Goal: Task Accomplishment & Management: Manage account settings

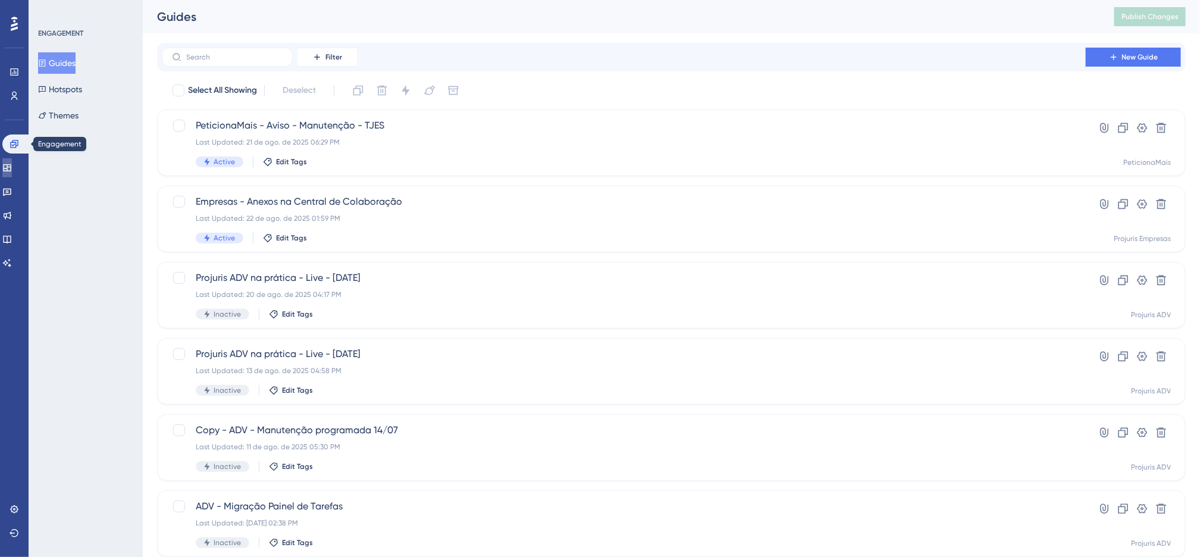
click at [11, 163] on icon at bounding box center [7, 168] width 10 height 10
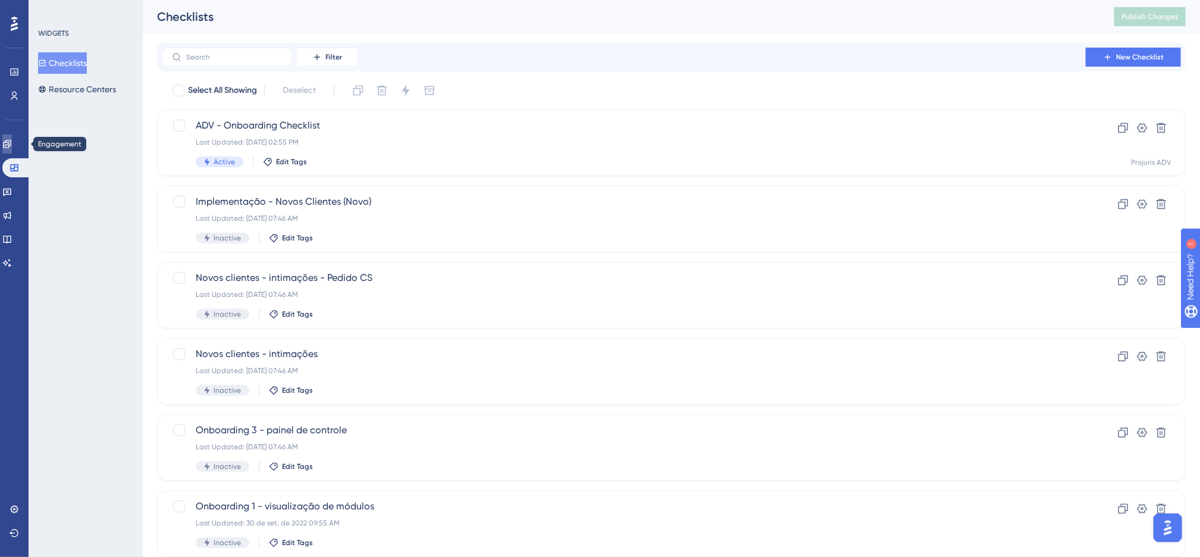
click at [11, 146] on icon at bounding box center [7, 144] width 8 height 8
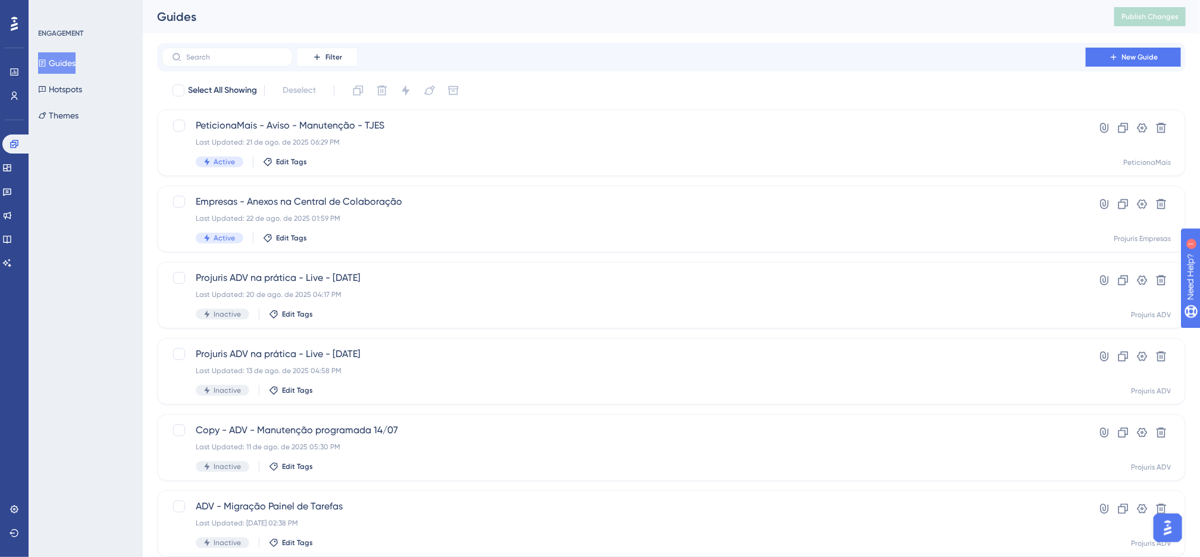
click at [537, 95] on div "Select All Showing Deselect" at bounding box center [678, 90] width 1015 height 19
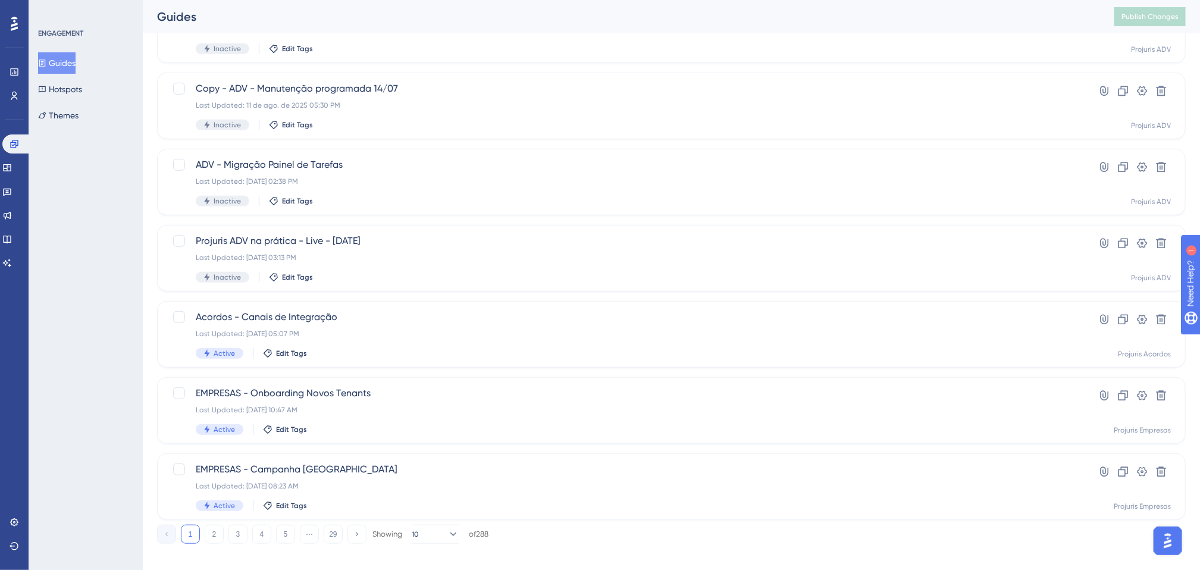
scroll to position [352, 0]
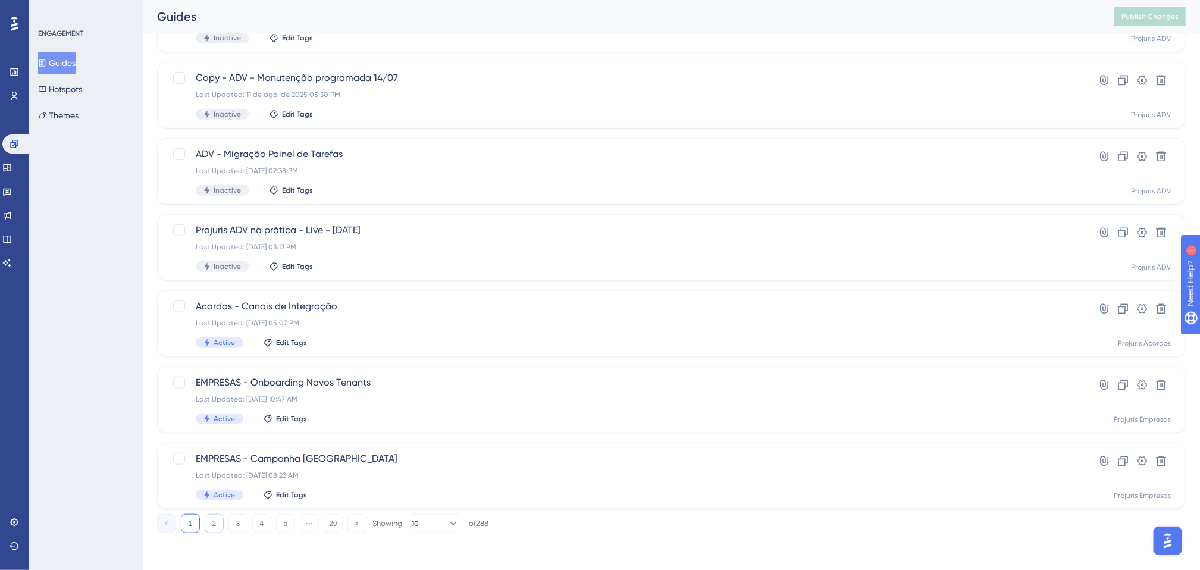
click at [211, 524] on button "2" at bounding box center [214, 523] width 19 height 19
click at [188, 520] on button "1" at bounding box center [190, 523] width 19 height 19
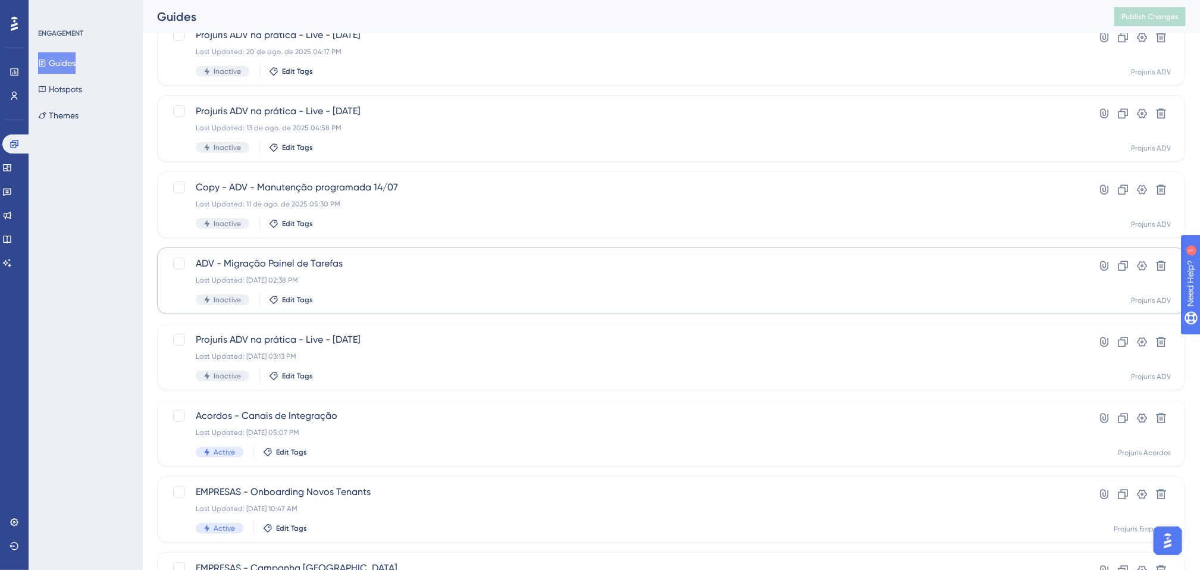
scroll to position [174, 0]
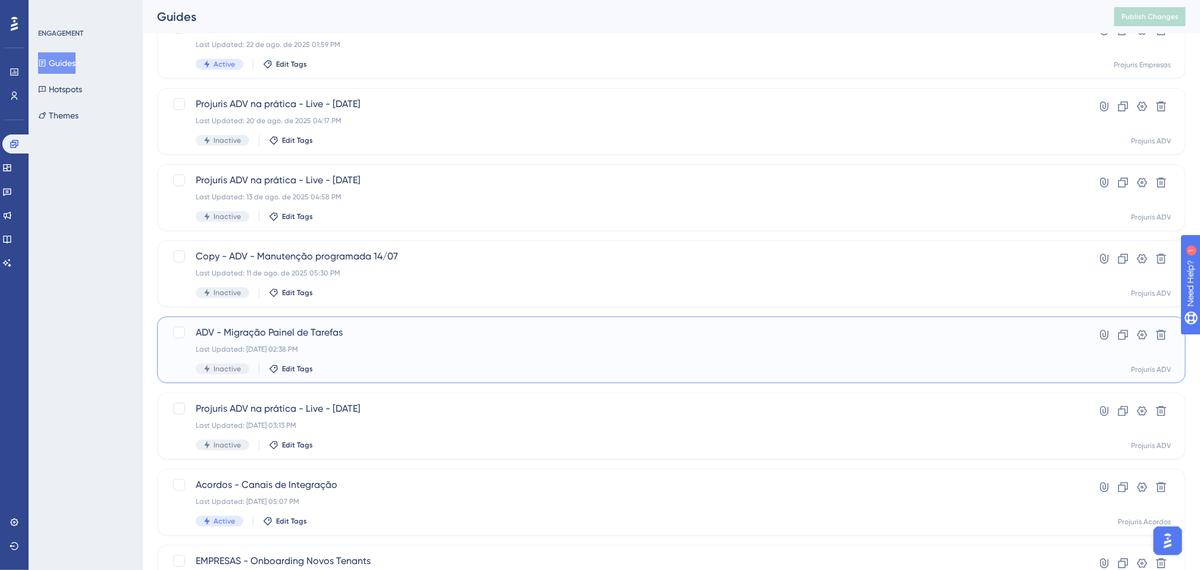
click at [420, 368] on div "Inactive Edit Tags" at bounding box center [624, 369] width 856 height 11
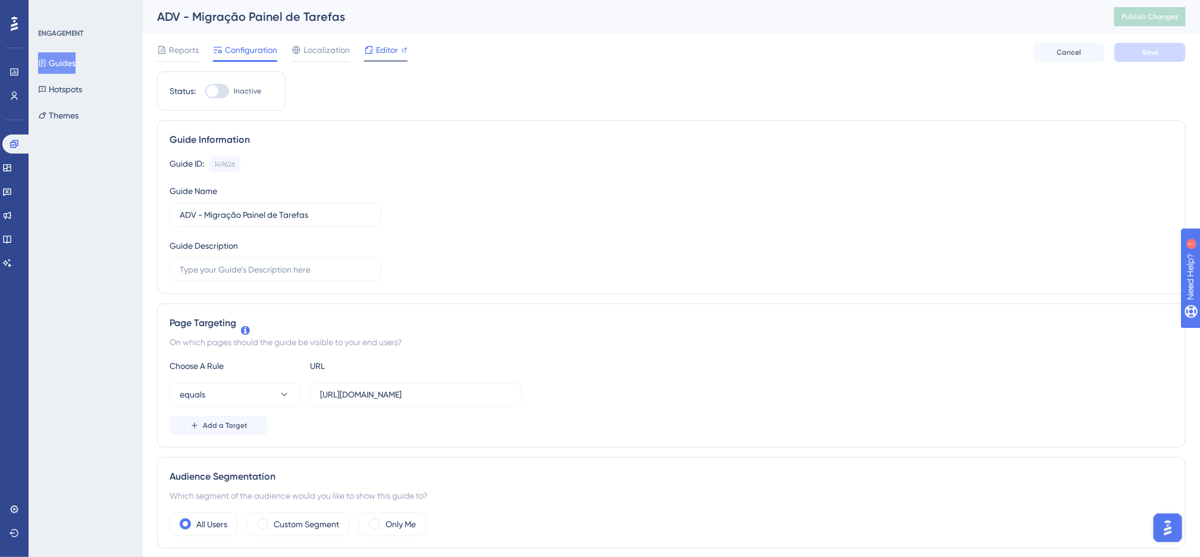
click at [383, 49] on span "Editor" at bounding box center [387, 50] width 22 height 14
click at [425, 129] on div "Guide Information Guide ID: 149626 Copy Guide Name ADV - Migração Painel de Tar…" at bounding box center [671, 207] width 1029 height 174
click at [216, 93] on div at bounding box center [212, 91] width 12 height 12
click at [205, 92] on input "Inactive" at bounding box center [205, 91] width 1 height 1
checkbox input "true"
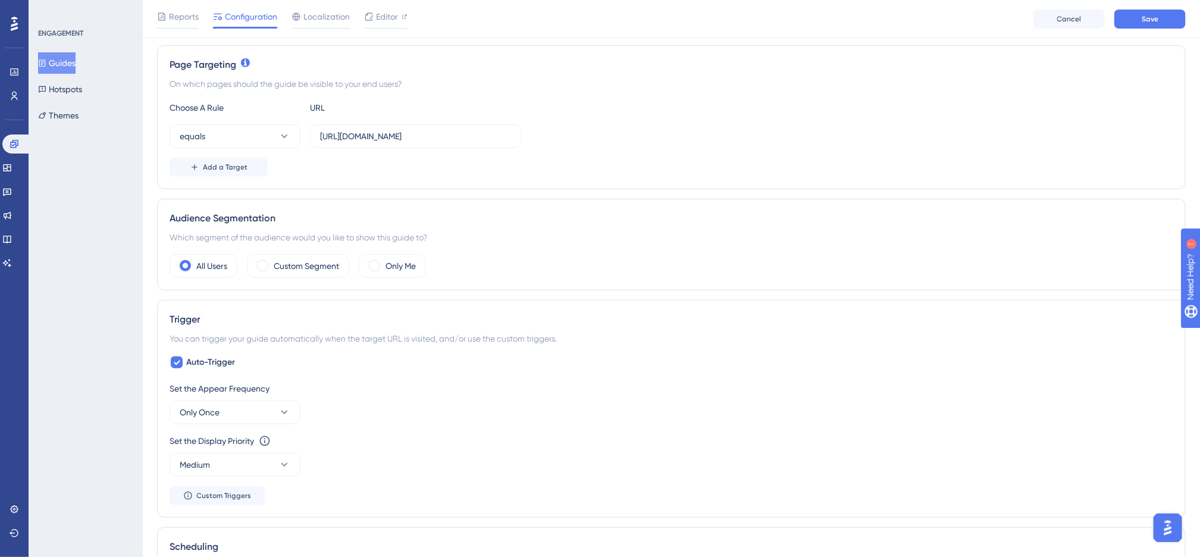
scroll to position [268, 0]
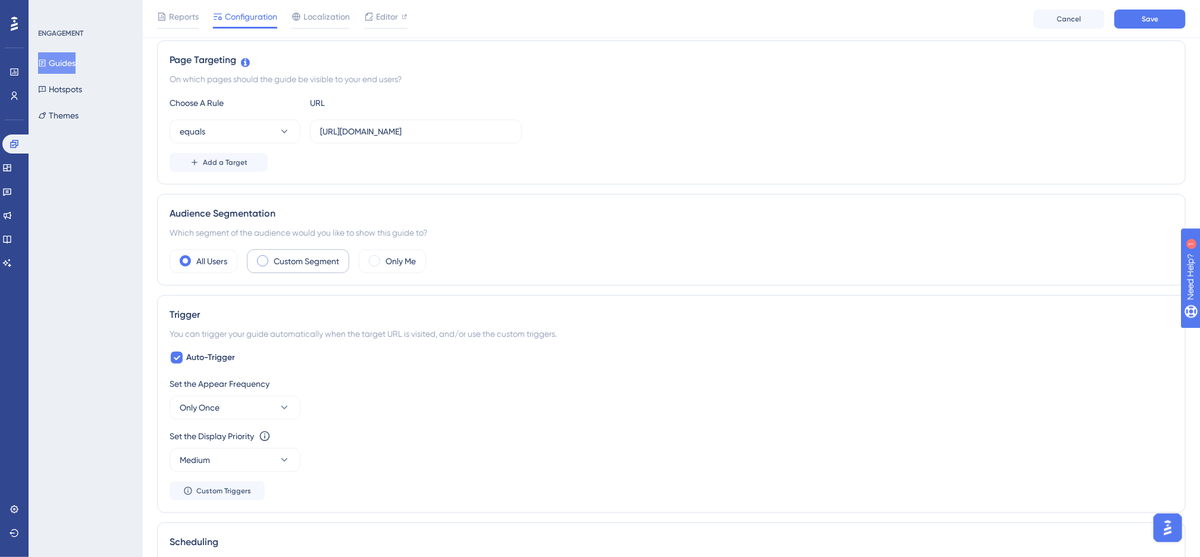
click at [267, 264] on span at bounding box center [262, 260] width 11 height 11
click at [272, 257] on input "radio" at bounding box center [272, 257] width 0 height 0
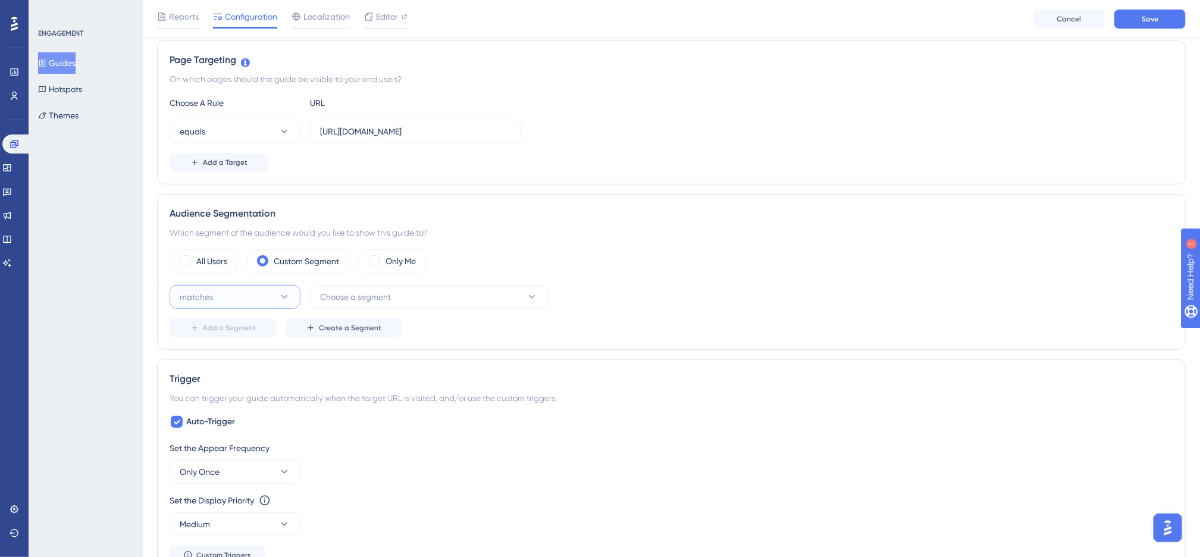
click at [283, 301] on icon at bounding box center [284, 297] width 12 height 12
click at [345, 295] on span "Choose a segment" at bounding box center [355, 297] width 71 height 14
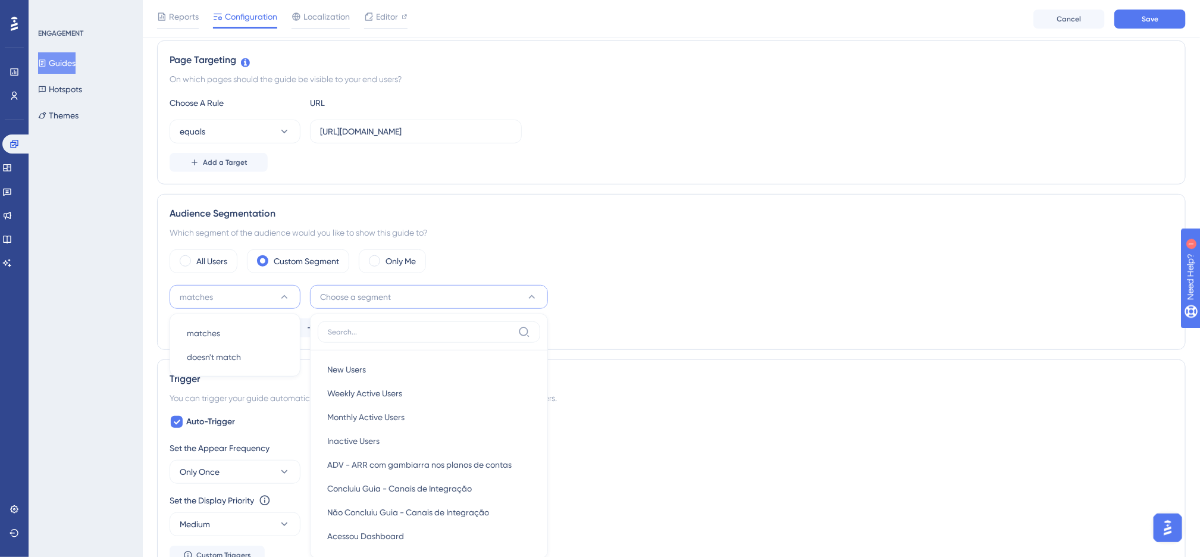
scroll to position [420, 0]
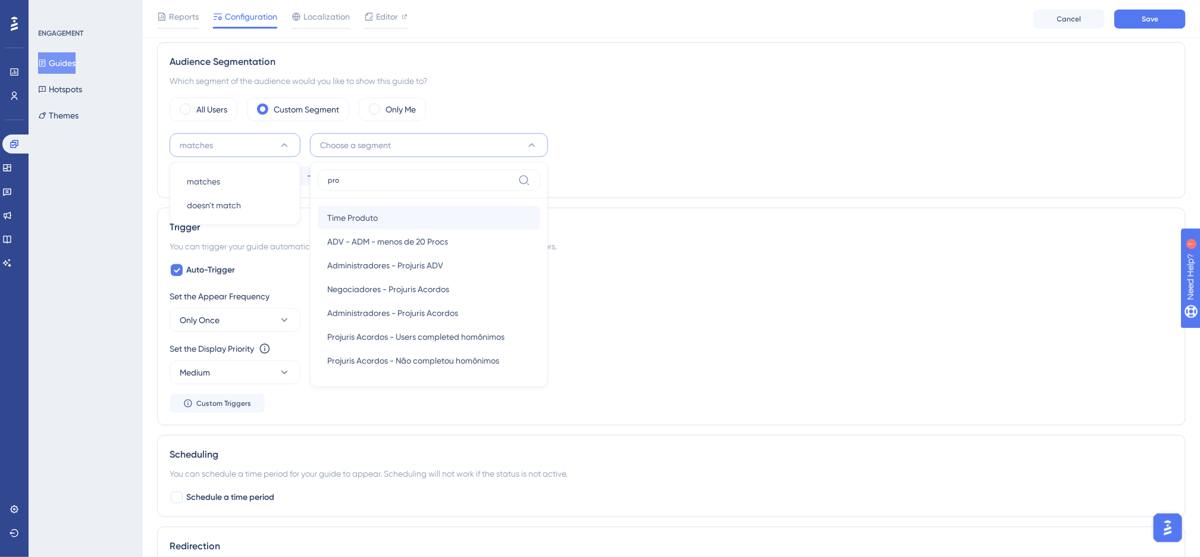
type input "pro"
click at [470, 222] on div "Time Produto Time Produto" at bounding box center [429, 218] width 204 height 24
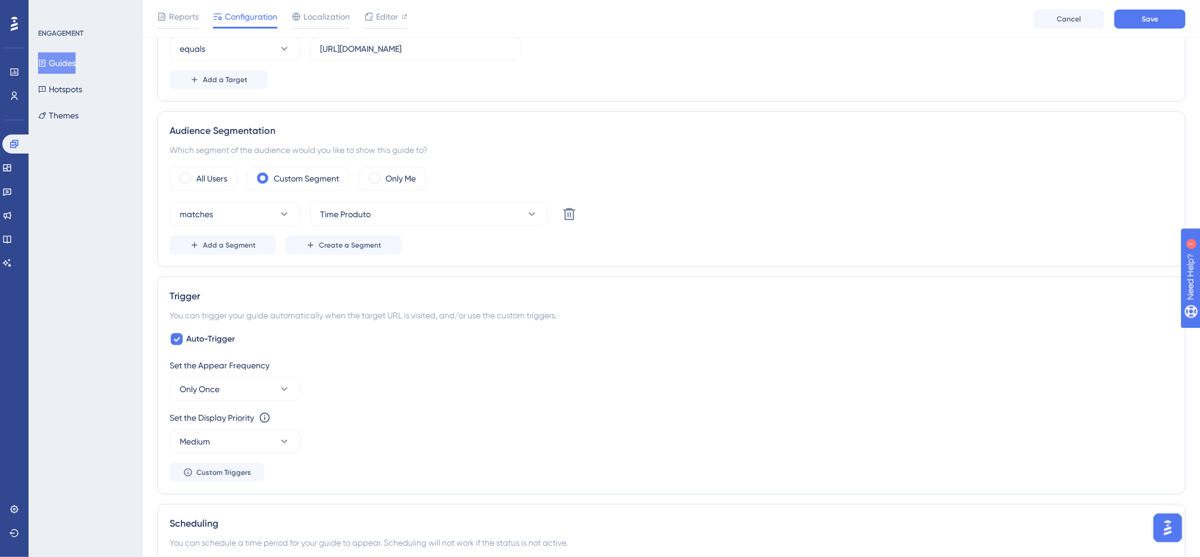
scroll to position [330, 0]
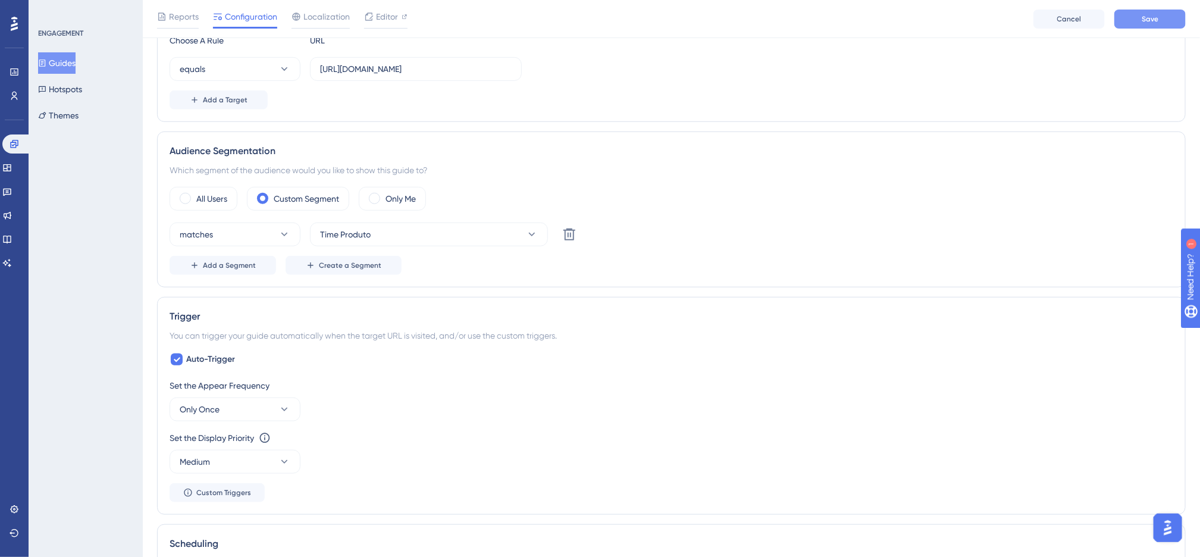
click at [1144, 10] on button "Save" at bounding box center [1150, 19] width 71 height 19
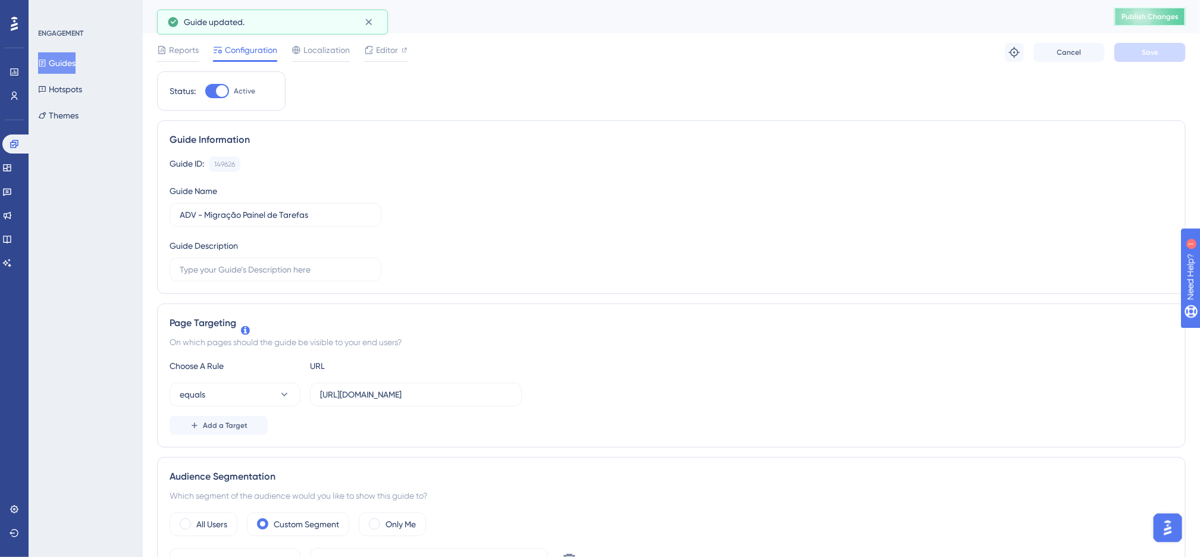
click at [1151, 17] on span "Publish Changes" at bounding box center [1150, 17] width 57 height 10
click at [1018, 54] on icon at bounding box center [1015, 52] width 12 height 12
click at [627, 218] on div "Guide ID: 149626 Copy Guide Name ADV - Migração Painel de Tarefas Guide Descrip…" at bounding box center [672, 219] width 1004 height 125
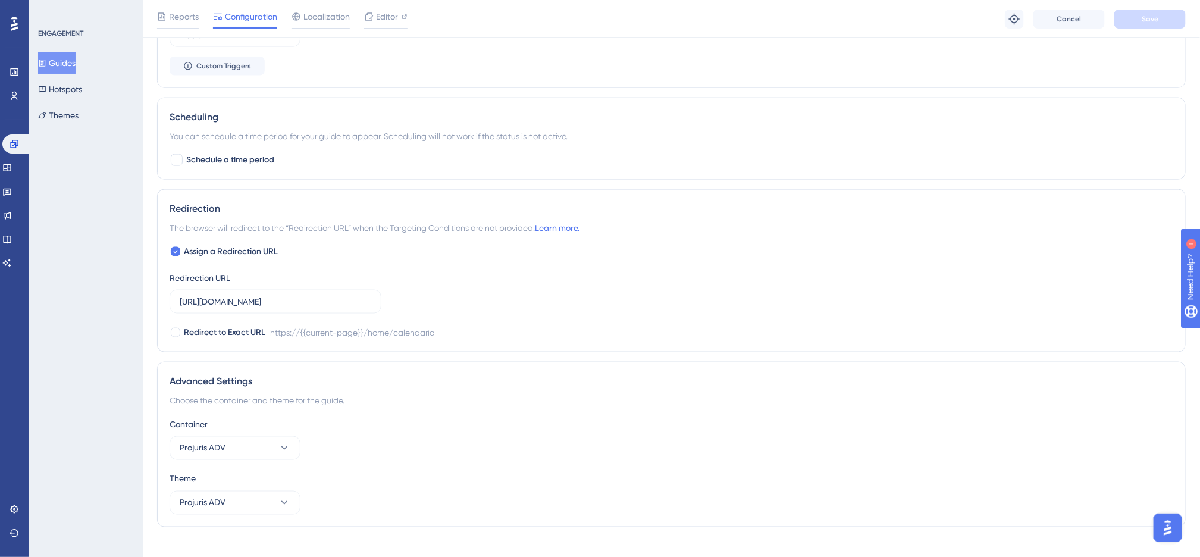
scroll to position [780, 0]
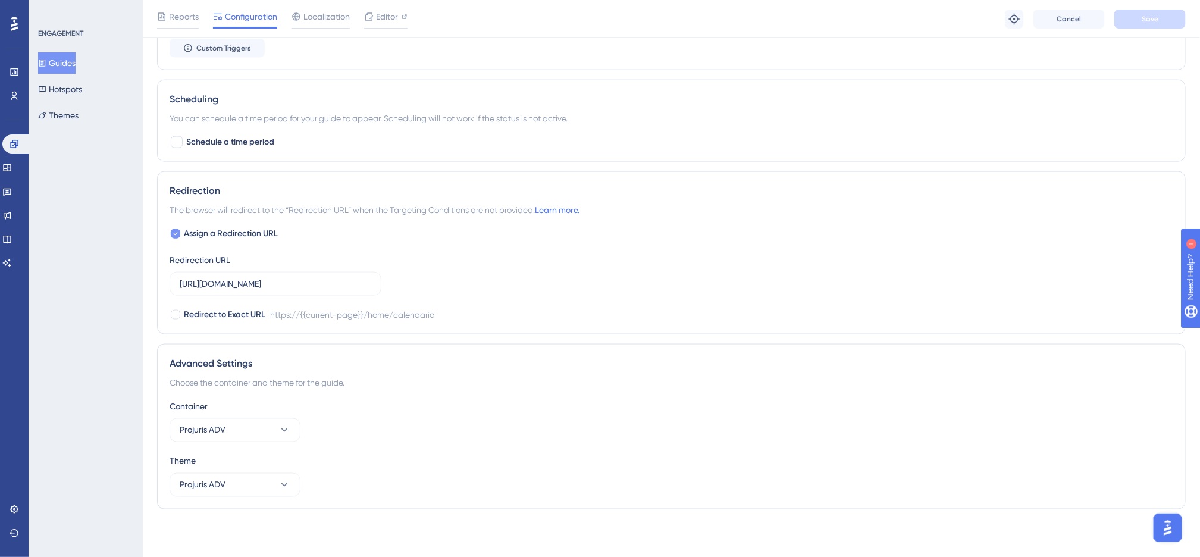
click at [188, 232] on span "Assign a Redirection URL" at bounding box center [231, 234] width 94 height 14
checkbox input "false"
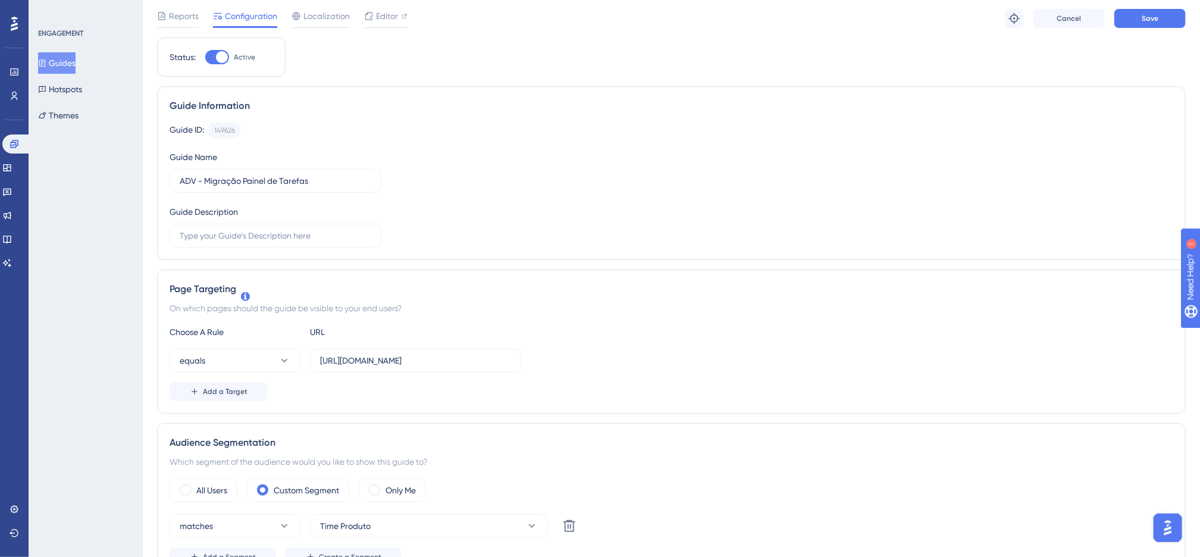
scroll to position [0, 0]
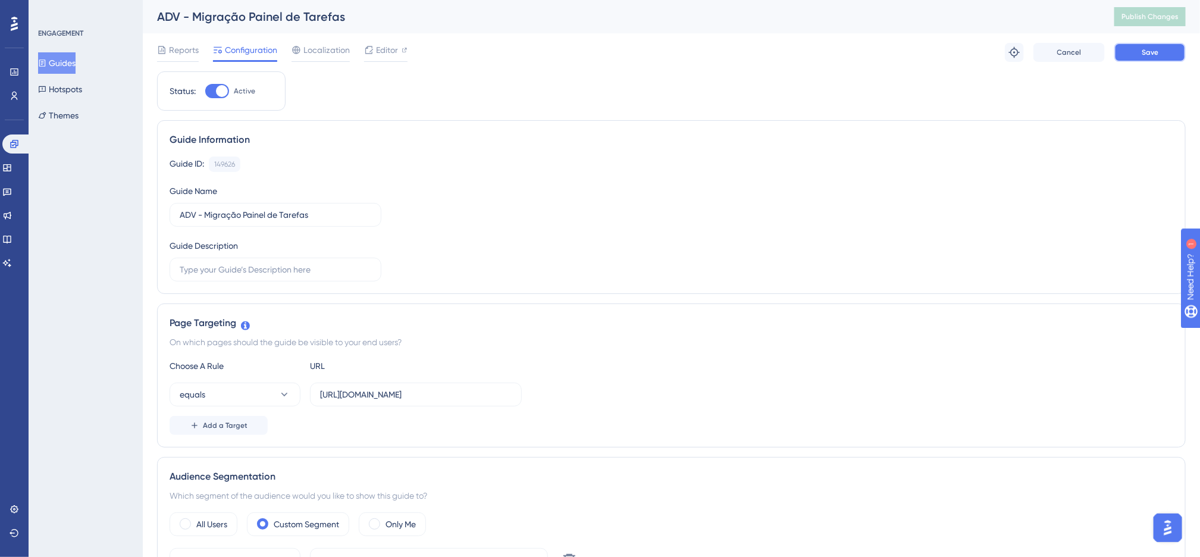
click at [1137, 54] on button "Save" at bounding box center [1150, 52] width 71 height 19
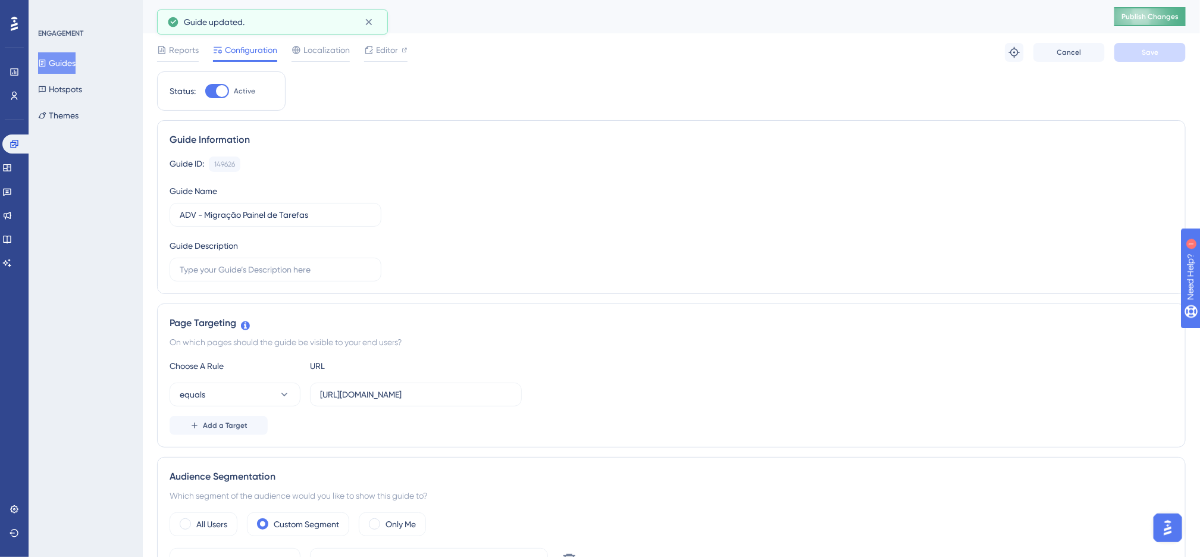
click at [1144, 18] on span "Publish Changes" at bounding box center [1150, 17] width 57 height 10
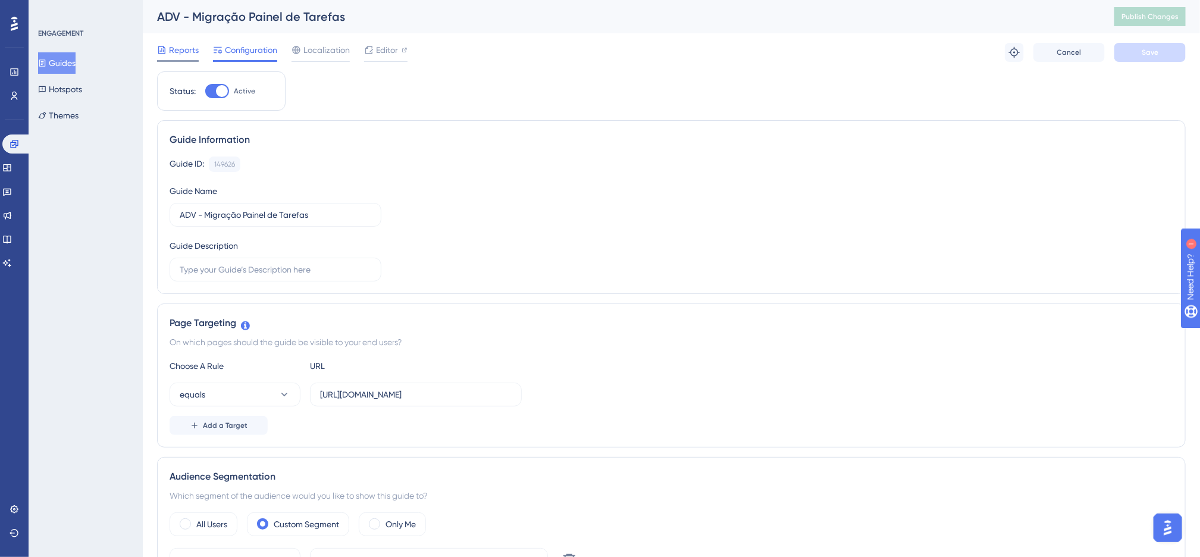
click at [177, 54] on span "Reports" at bounding box center [184, 50] width 30 height 14
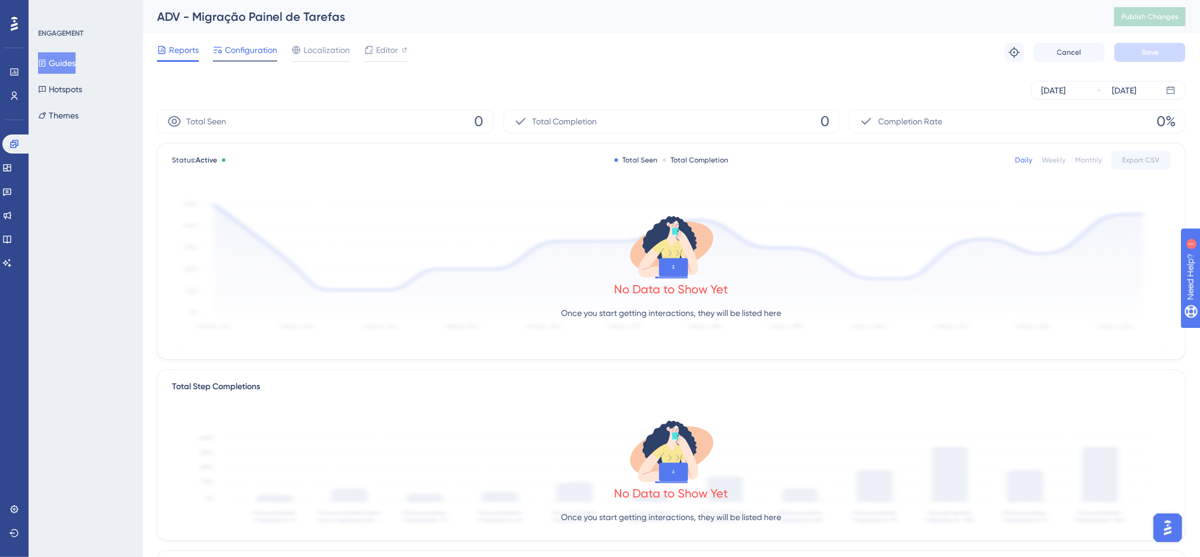
click at [245, 54] on span "Configuration" at bounding box center [251, 50] width 52 height 14
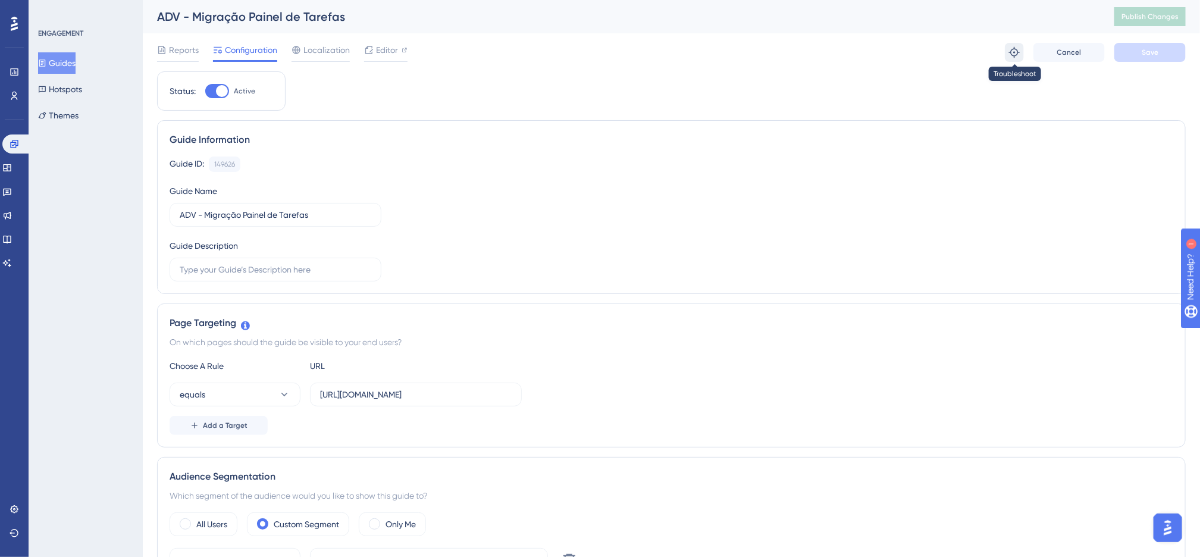
click at [1012, 46] on icon at bounding box center [1015, 52] width 12 height 12
click at [386, 46] on span "Editor" at bounding box center [387, 50] width 22 height 14
click at [525, 188] on div "Guide ID: 149626 Copy Guide Name ADV - Migração Painel de Tarefas Guide Descrip…" at bounding box center [672, 219] width 1004 height 125
click at [640, 207] on div "Guide ID: 149626 Copy Guide Name ADV - Migração Painel de Tarefas Guide Descrip…" at bounding box center [672, 219] width 1004 height 125
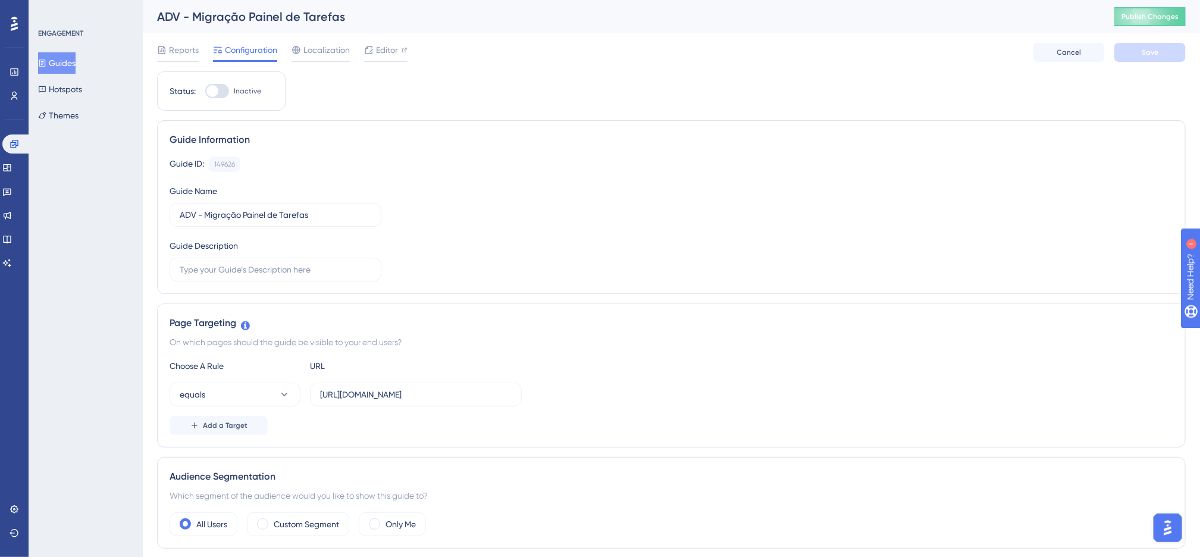
click at [373, 177] on div "Guide ID: 149626 Copy Guide Name ADV - Migração Painel de Tarefas Guide Descrip…" at bounding box center [672, 219] width 1004 height 125
click at [222, 92] on div at bounding box center [217, 91] width 24 height 14
click at [205, 92] on input "Inactive" at bounding box center [205, 91] width 1 height 1
checkbox input "true"
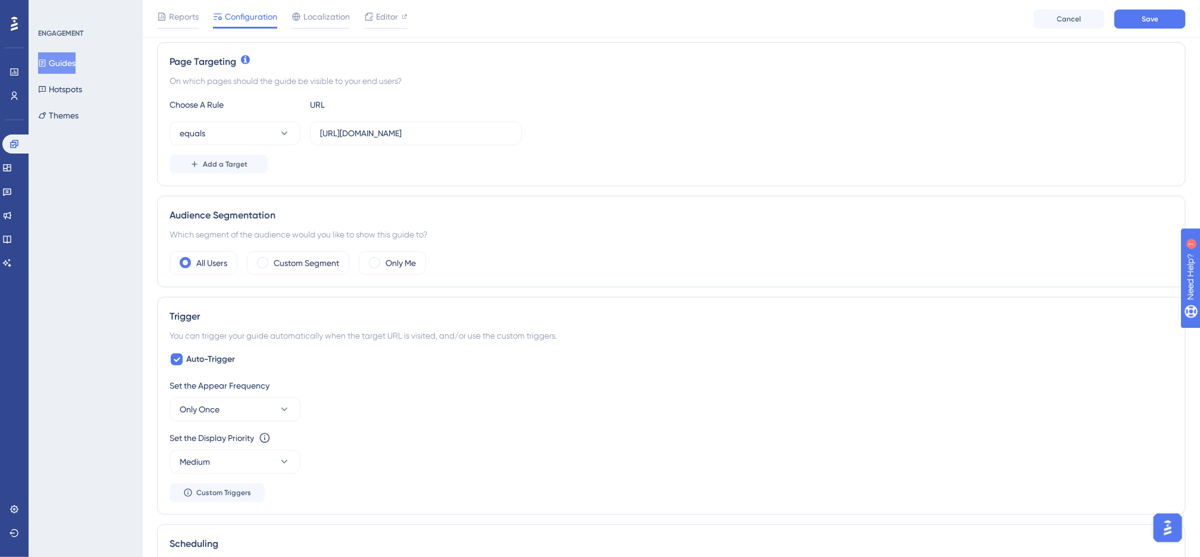
scroll to position [268, 0]
click at [287, 259] on label "Custom Segment" at bounding box center [306, 261] width 65 height 14
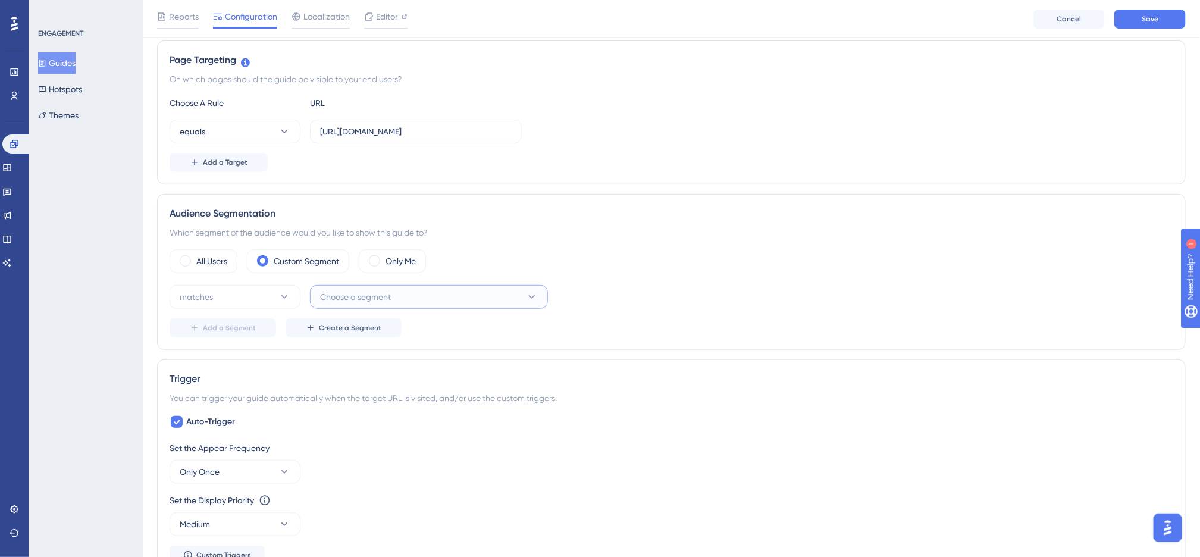
click at [353, 301] on span "Choose a segment" at bounding box center [355, 297] width 71 height 14
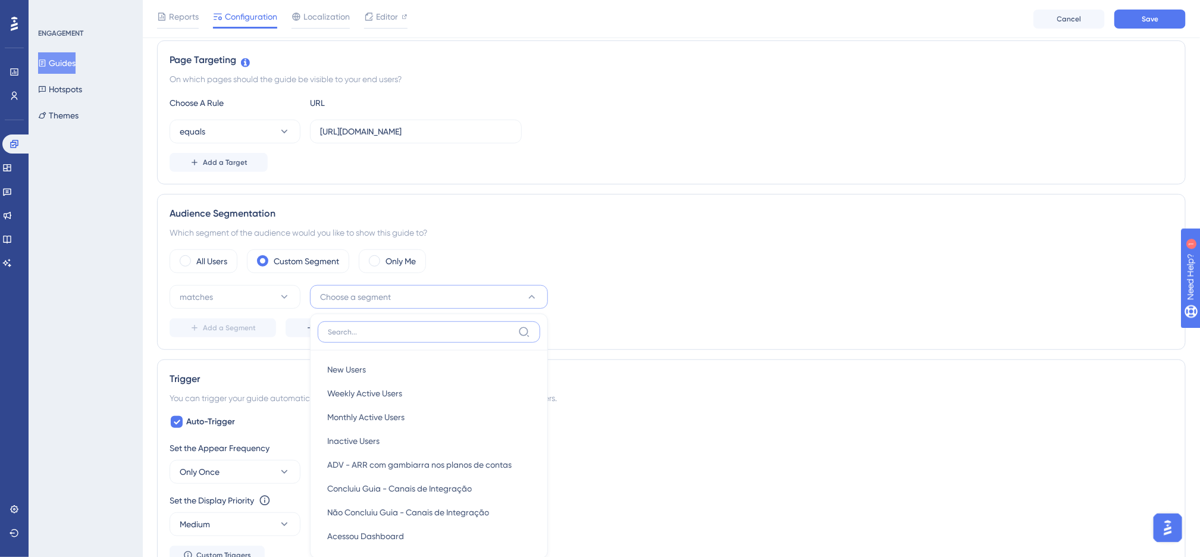
scroll to position [427, 0]
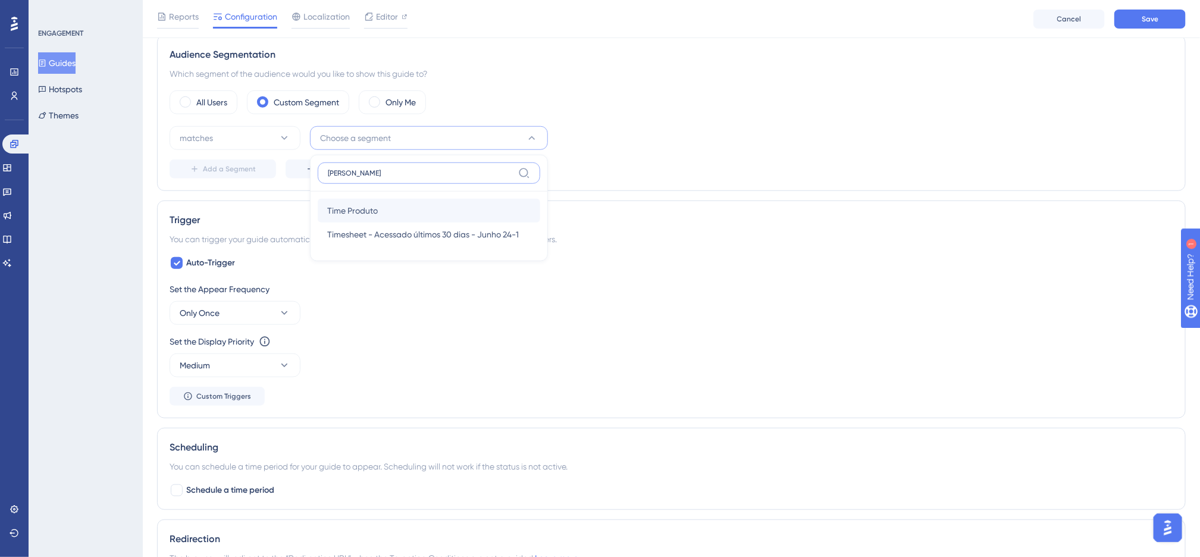
type input "tim"
click at [393, 216] on div "Time Produto Time Produto" at bounding box center [429, 211] width 204 height 24
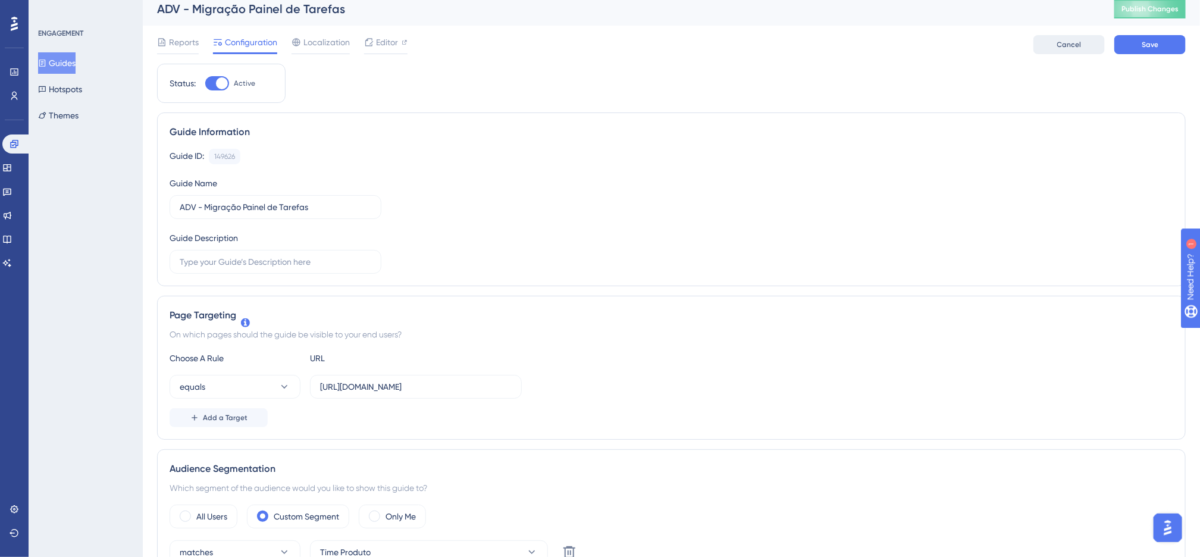
scroll to position [0, 0]
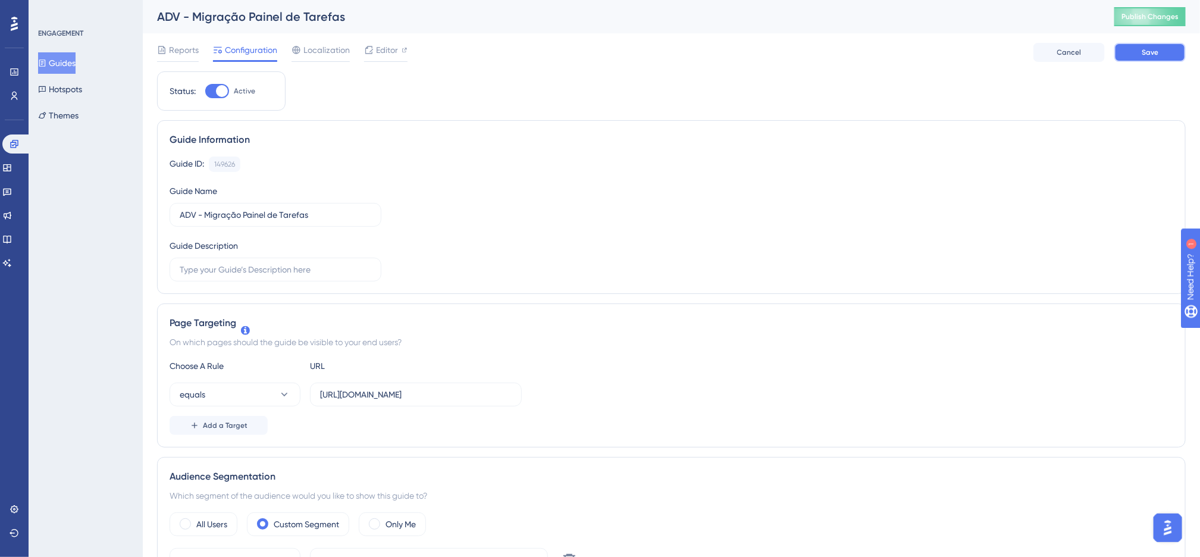
click at [1126, 45] on button "Save" at bounding box center [1150, 52] width 71 height 19
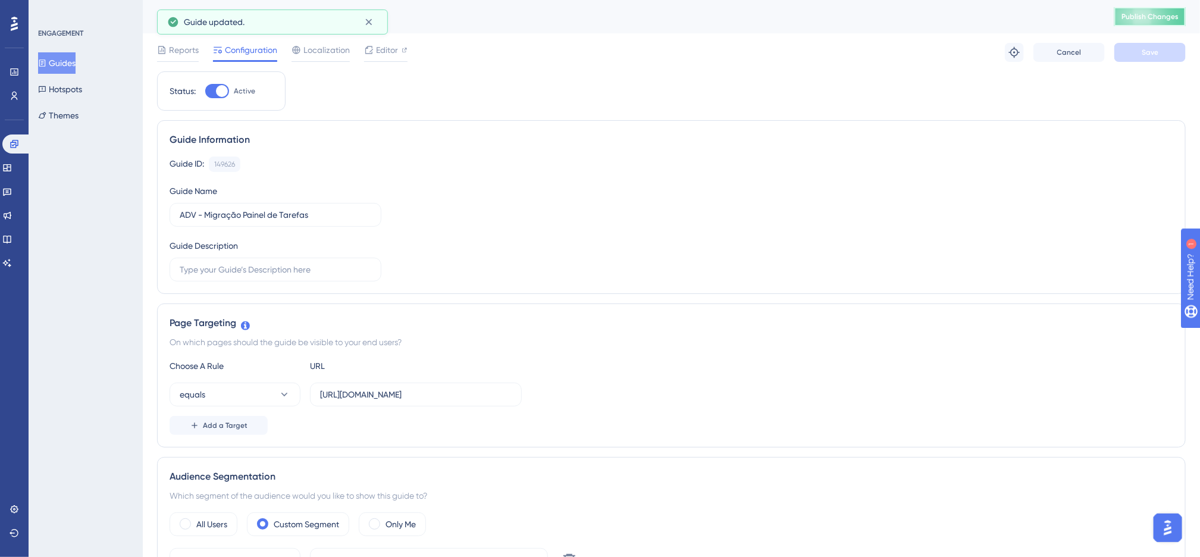
click at [1155, 16] on span "Publish Changes" at bounding box center [1150, 17] width 57 height 10
click at [1018, 54] on icon at bounding box center [1015, 52] width 12 height 12
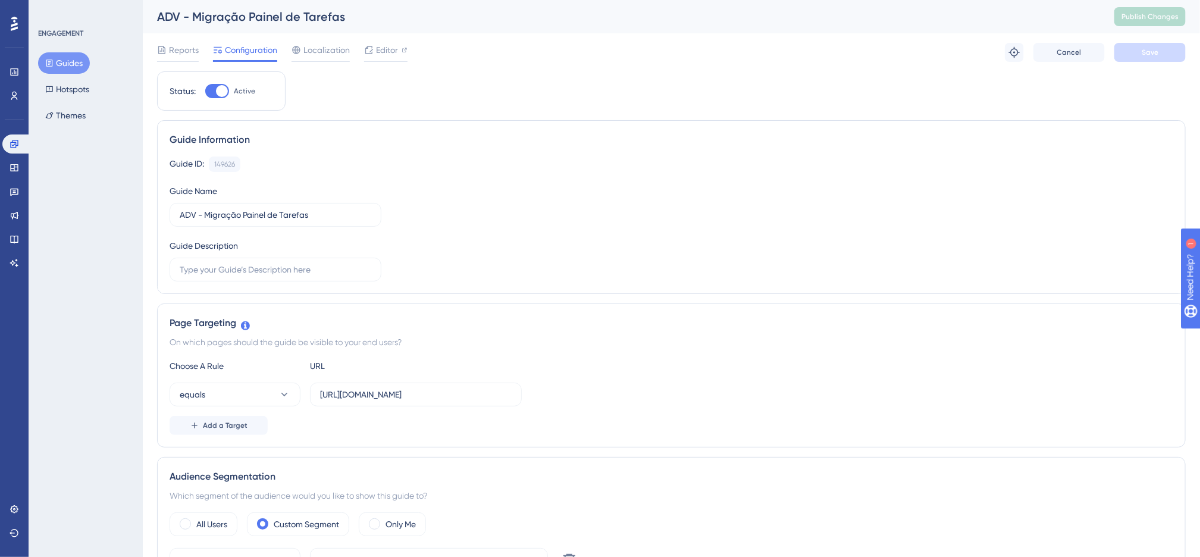
click at [584, 204] on div "Guide ID: 149626 Copy Guide Name ADV - Migração Painel de Tarefas Guide Descrip…" at bounding box center [672, 219] width 1004 height 125
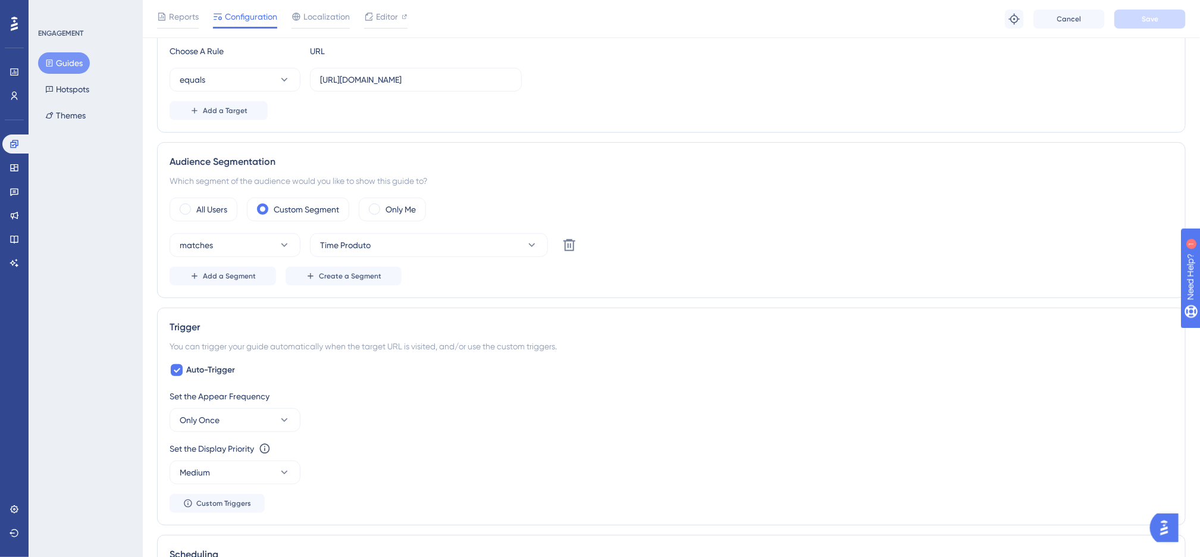
scroll to position [252, 0]
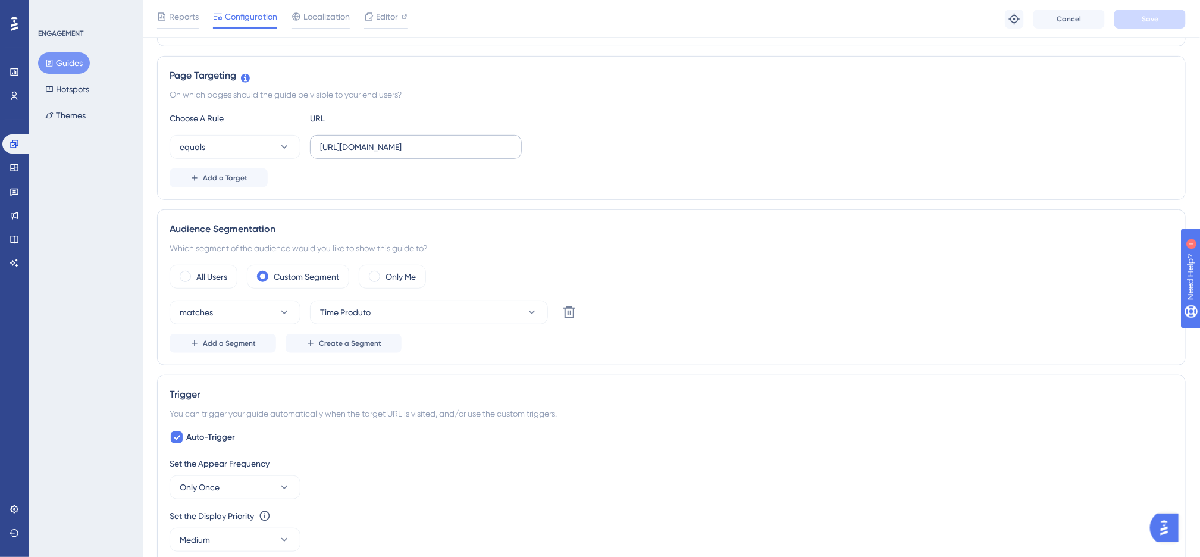
click at [438, 157] on label "[URL][DOMAIN_NAME]" at bounding box center [416, 147] width 212 height 24
click at [438, 154] on input "[URL][DOMAIN_NAME]" at bounding box center [416, 146] width 192 height 13
click at [438, 155] on label "[URL][DOMAIN_NAME]" at bounding box center [416, 147] width 212 height 24
click at [438, 154] on input "[URL][DOMAIN_NAME]" at bounding box center [416, 146] width 192 height 13
click at [478, 149] on input "[URL][DOMAIN_NAME]" at bounding box center [416, 146] width 192 height 13
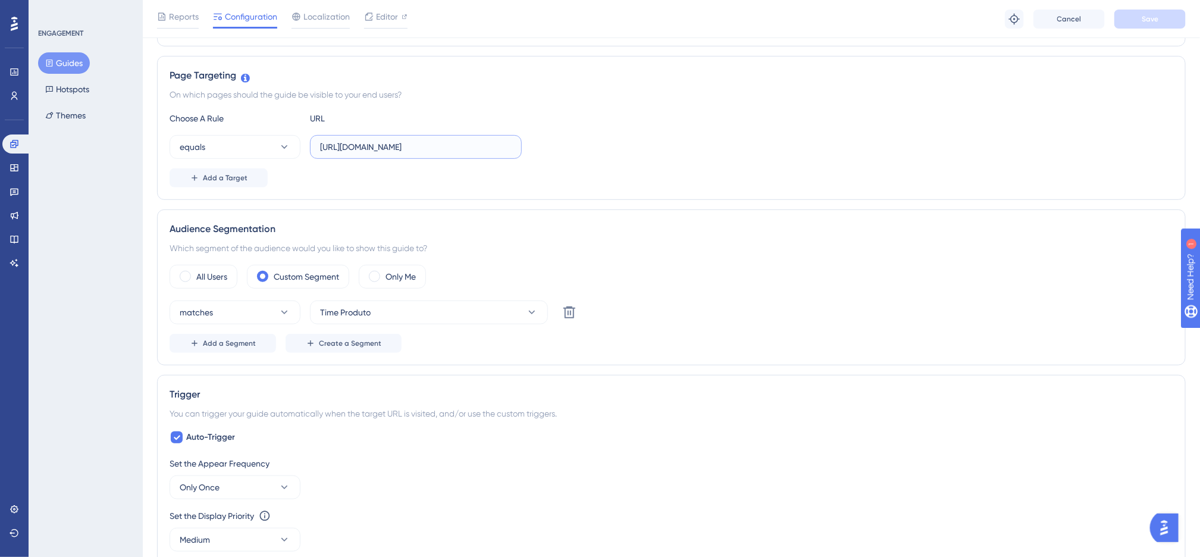
paste input "[URL][DOMAIN_NAME]"
paste input "tarefa"
type input "[URL][DOMAIN_NAME]"
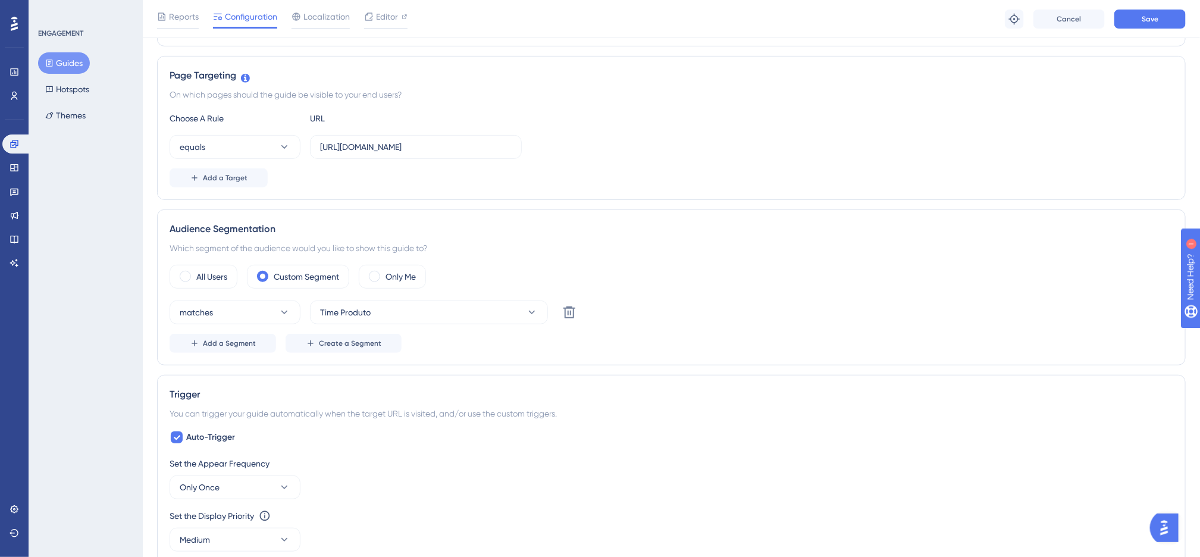
click at [492, 200] on div "Page Targeting On which pages should the guide be visible to your end users? Ch…" at bounding box center [671, 128] width 1029 height 144
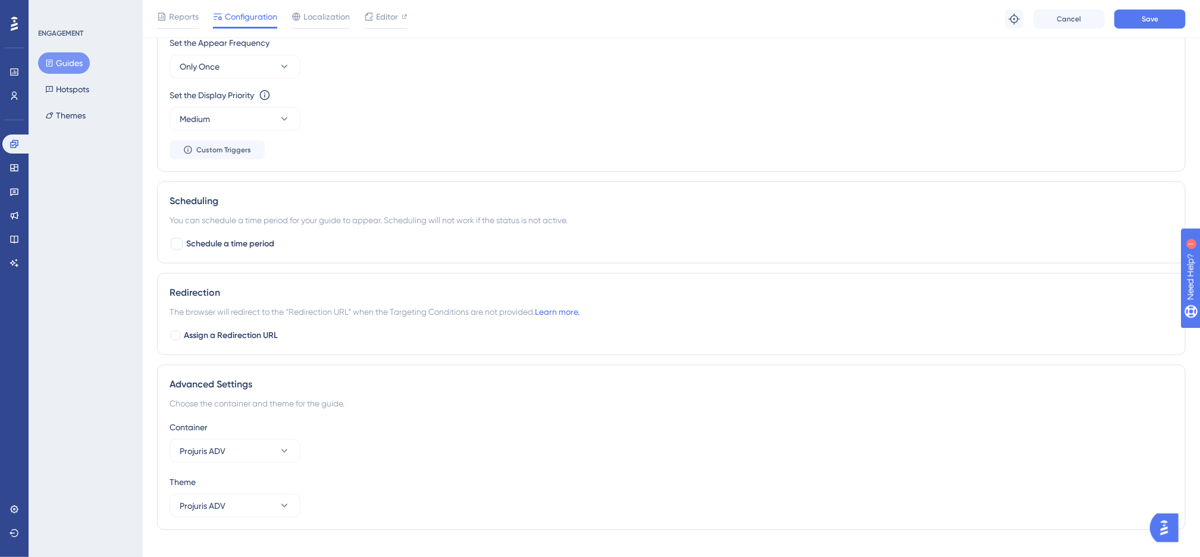
scroll to position [699, 0]
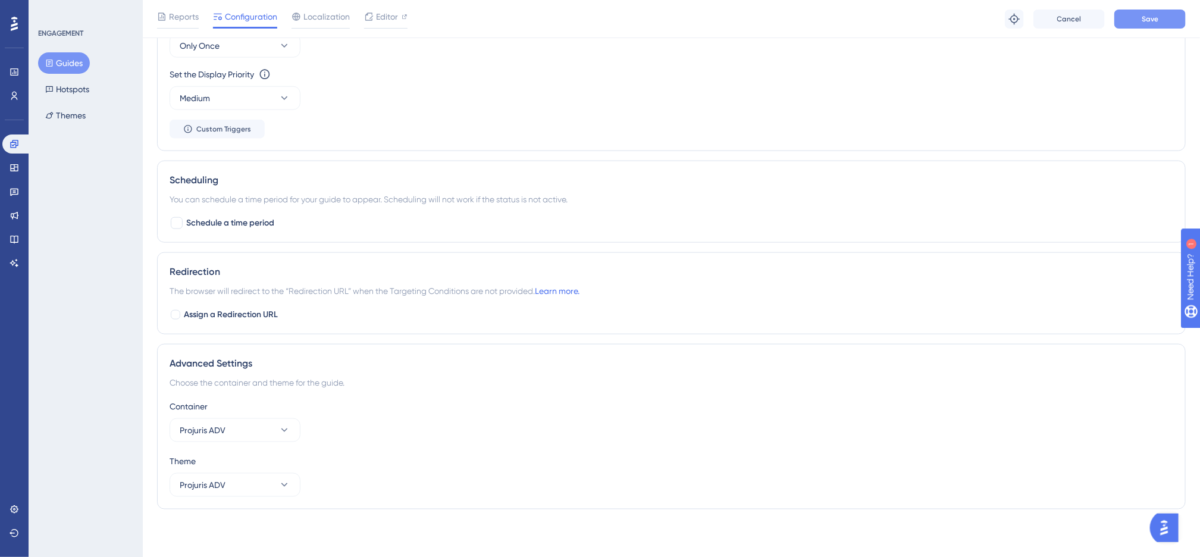
click at [1155, 17] on span "Save" at bounding box center [1150, 19] width 17 height 10
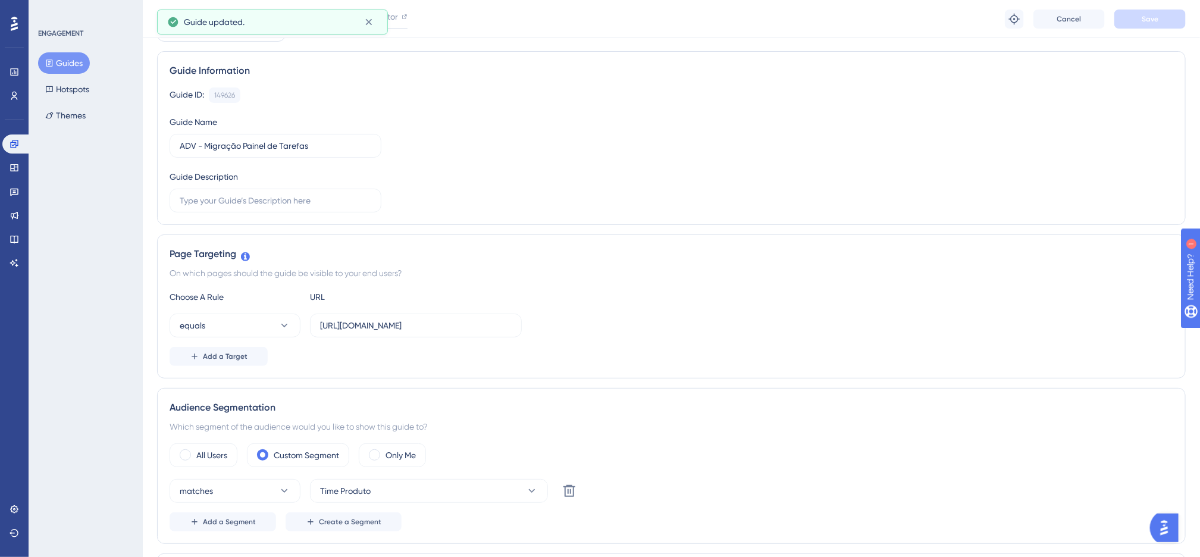
scroll to position [0, 0]
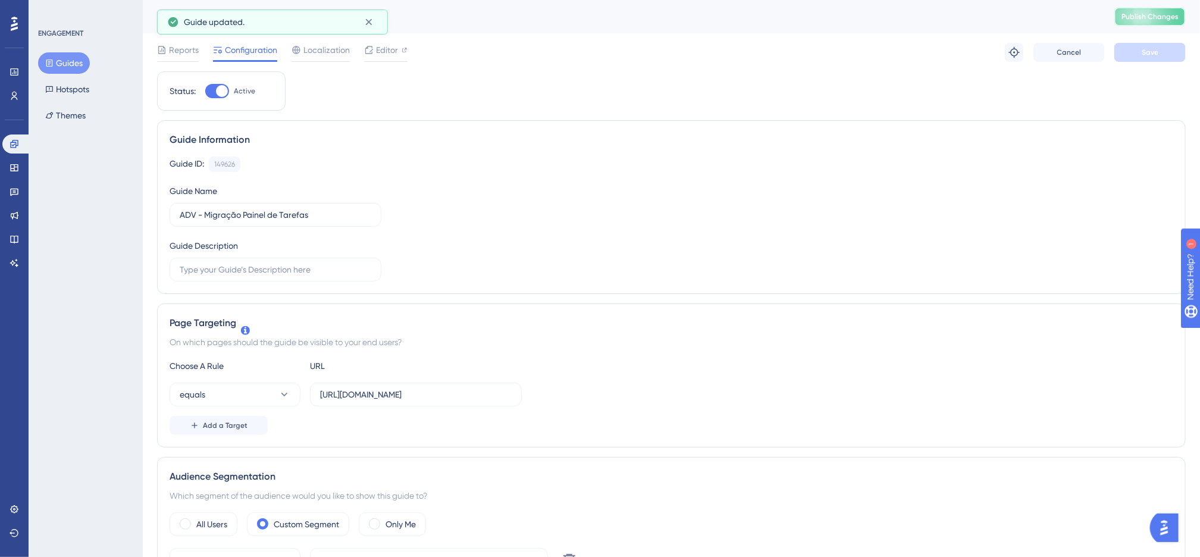
click at [1163, 17] on span "Publish Changes" at bounding box center [1150, 17] width 57 height 10
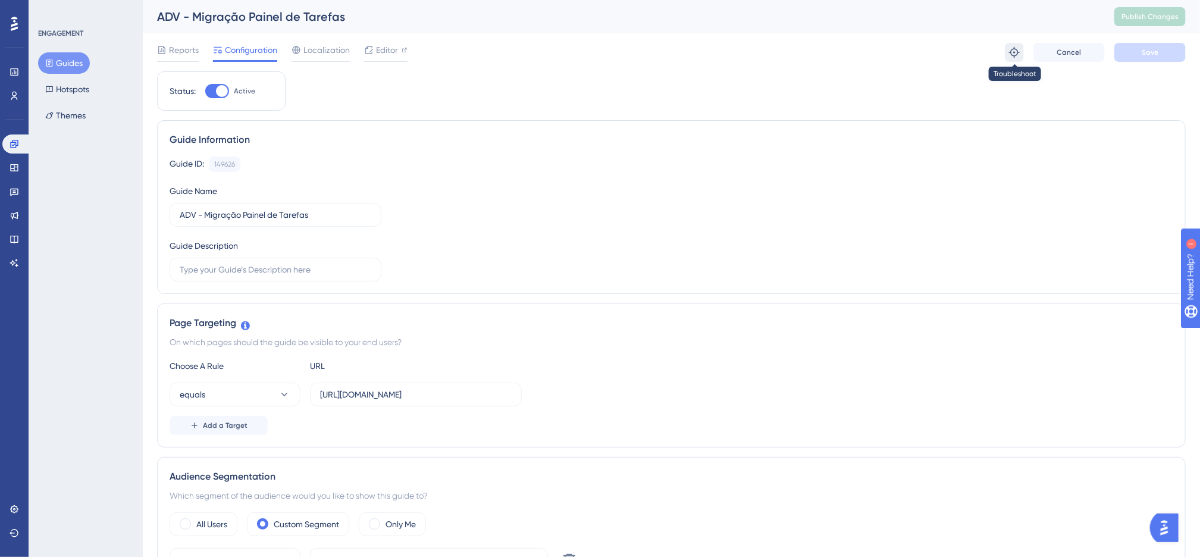
click at [1013, 56] on icon at bounding box center [1015, 52] width 12 height 12
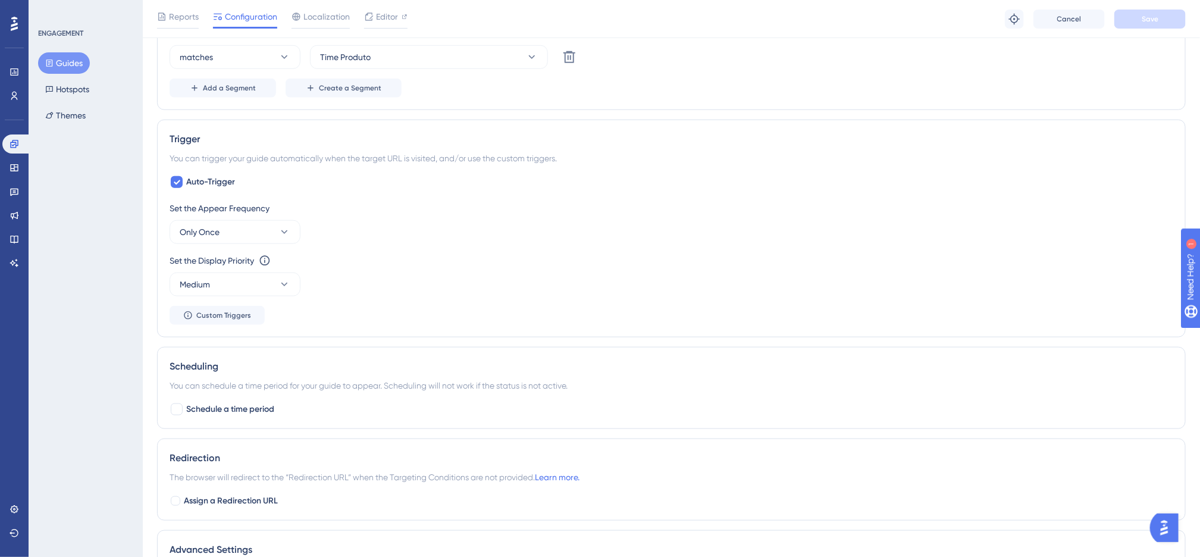
scroll to position [536, 0]
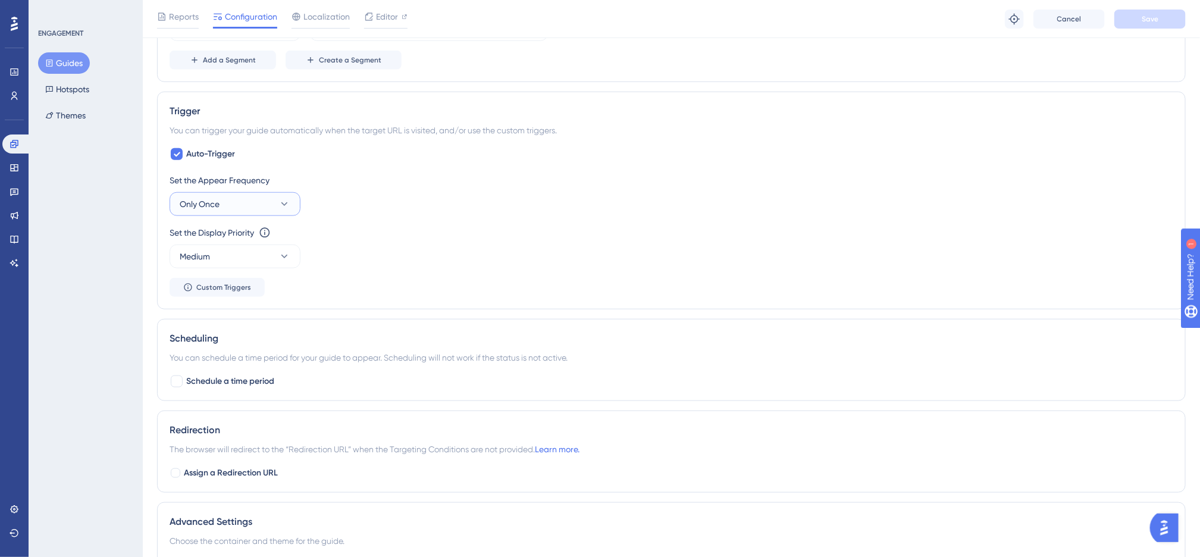
click at [259, 211] on button "Only Once" at bounding box center [235, 204] width 131 height 24
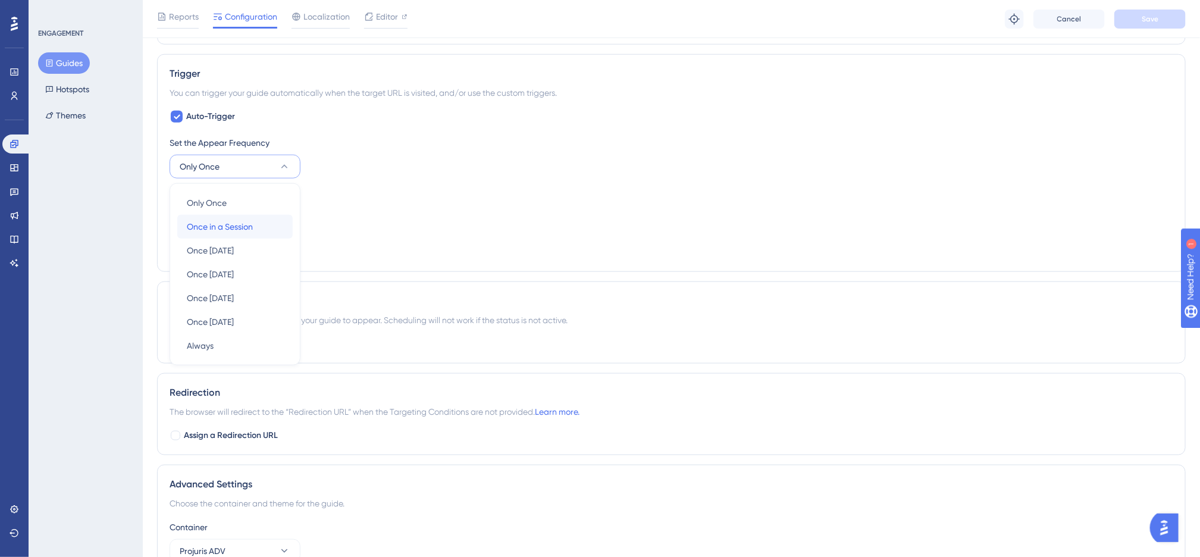
click at [245, 229] on span "Once in a Session" at bounding box center [220, 227] width 66 height 14
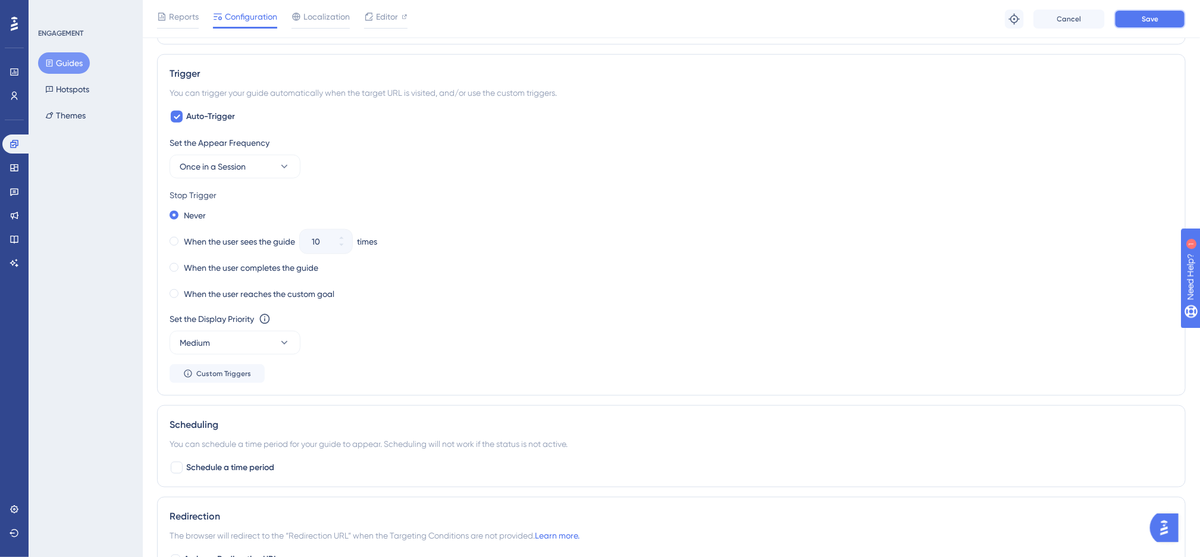
click at [1164, 13] on button "Save" at bounding box center [1150, 19] width 71 height 19
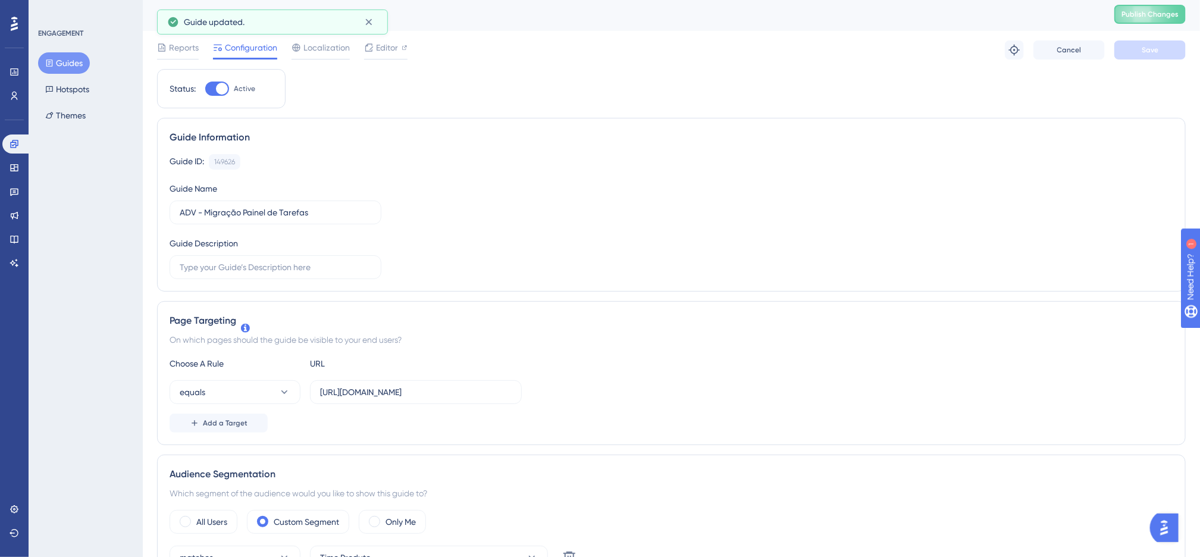
scroll to position [0, 0]
click at [1151, 23] on button "Publish Changes" at bounding box center [1150, 16] width 71 height 19
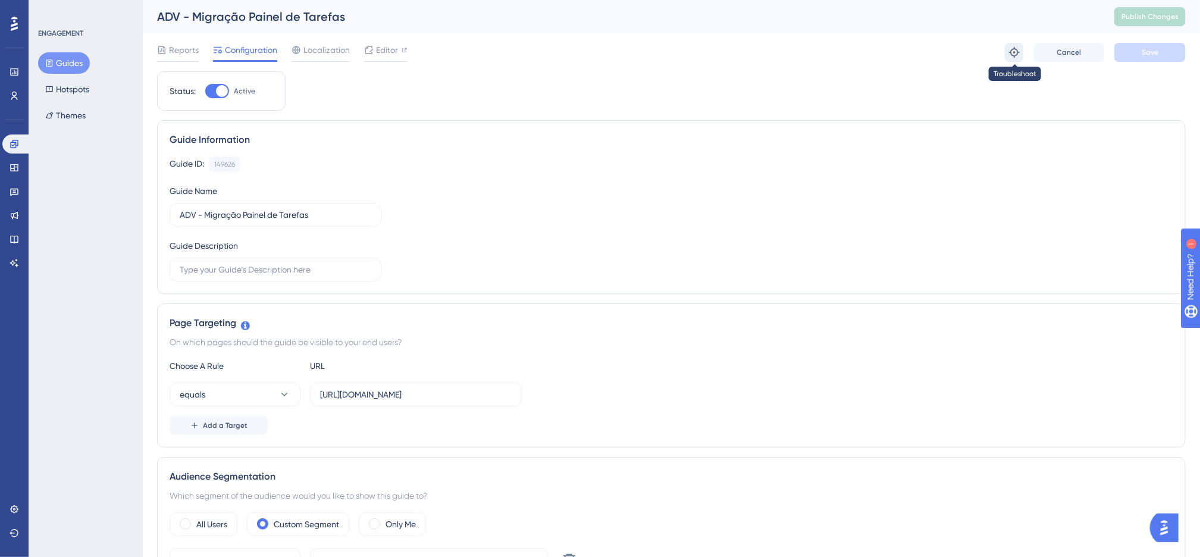
click at [1012, 59] on button at bounding box center [1014, 52] width 19 height 19
click at [919, 214] on div "Guide ID: 149626 Copy Guide Name ADV - Migração Painel de Tarefas Guide Descrip…" at bounding box center [672, 219] width 1004 height 125
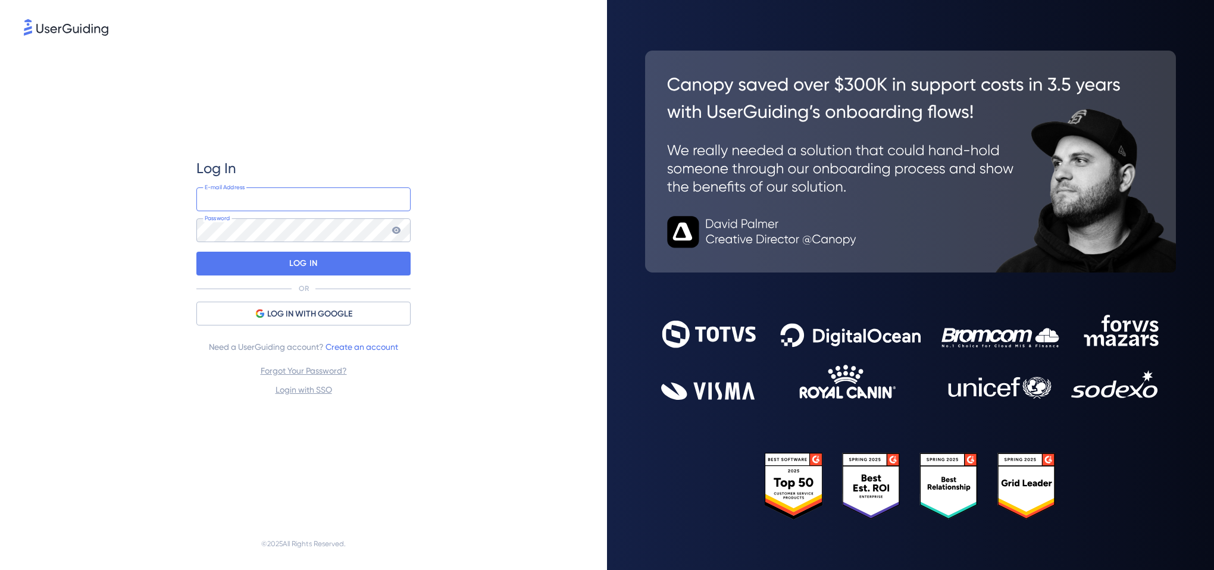
click at [301, 202] on input "email" at bounding box center [303, 199] width 214 height 24
type input "produto@projurisadv.com.br"
click at [318, 261] on div "LOG IN" at bounding box center [303, 264] width 214 height 24
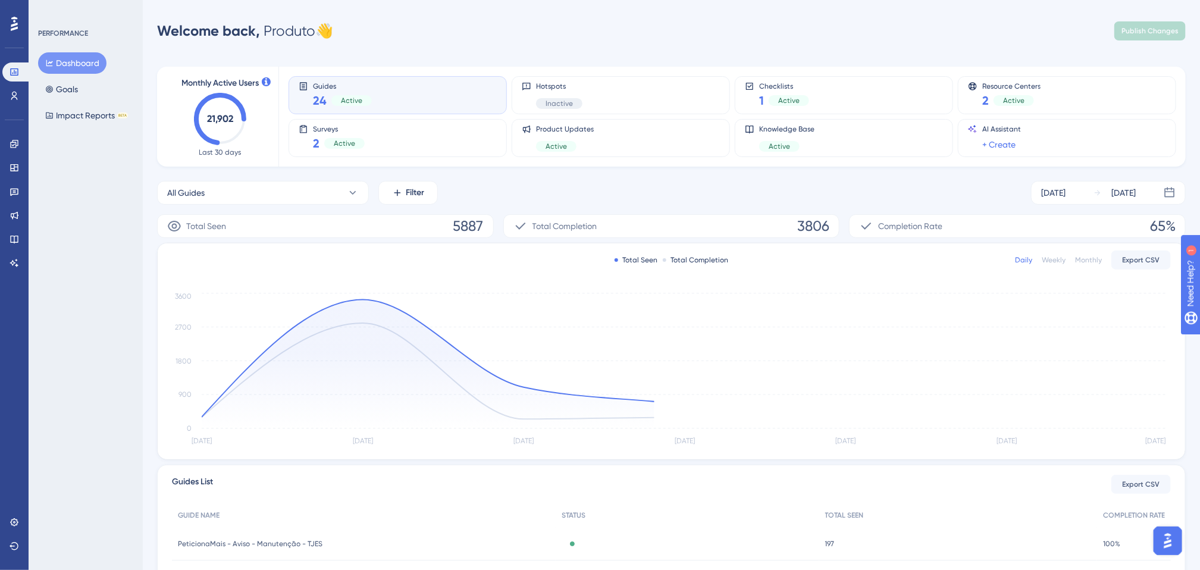
click at [493, 191] on div "All Guides Filter Aug 19 2025 Aug 25 2025" at bounding box center [671, 193] width 1029 height 24
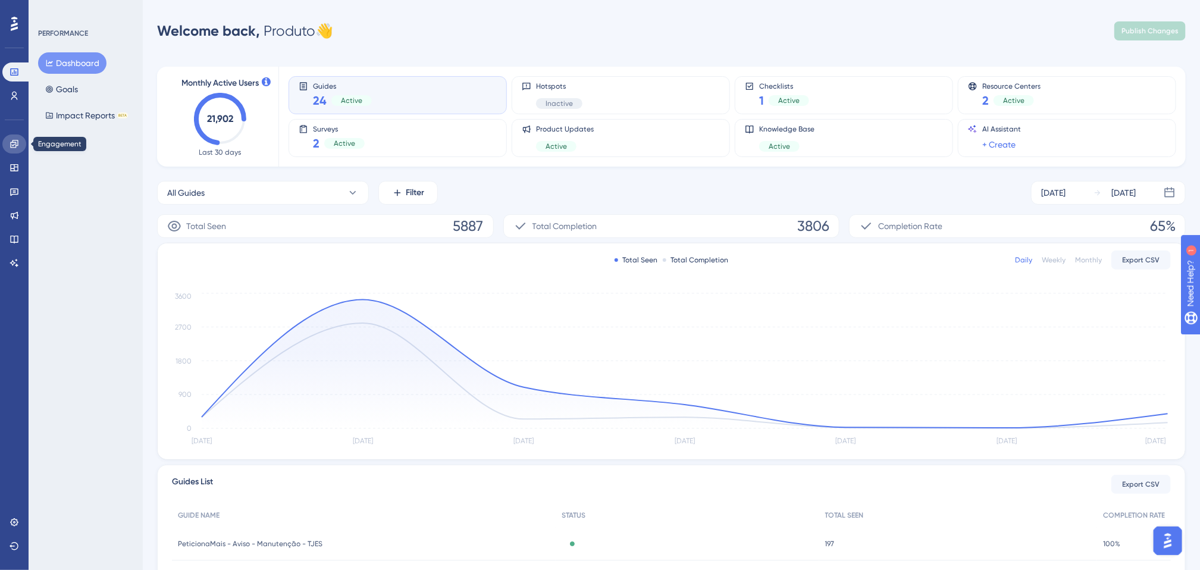
click at [10, 139] on icon at bounding box center [15, 144] width 10 height 10
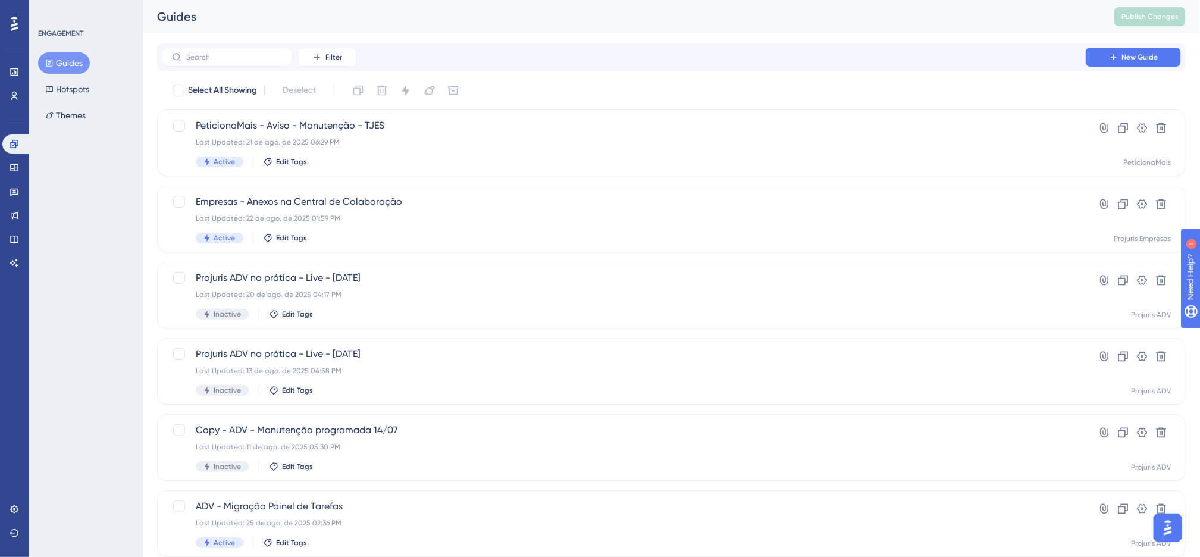
click at [562, 52] on div "Filter New Guide" at bounding box center [671, 57] width 1019 height 19
click at [461, 75] on div "Filter New Guide Select All Showing Deselect PeticionaMais - Aviso - Manutenção…" at bounding box center [671, 464] width 1029 height 843
click at [457, 77] on div "Filter New Guide Select All Showing Deselect PeticionaMais - Aviso - Manutenção…" at bounding box center [671, 464] width 1029 height 843
click at [562, 58] on div "Filter New Guide" at bounding box center [671, 57] width 1019 height 19
click at [486, 31] on div "Guides Publish Changes" at bounding box center [671, 16] width 1057 height 33
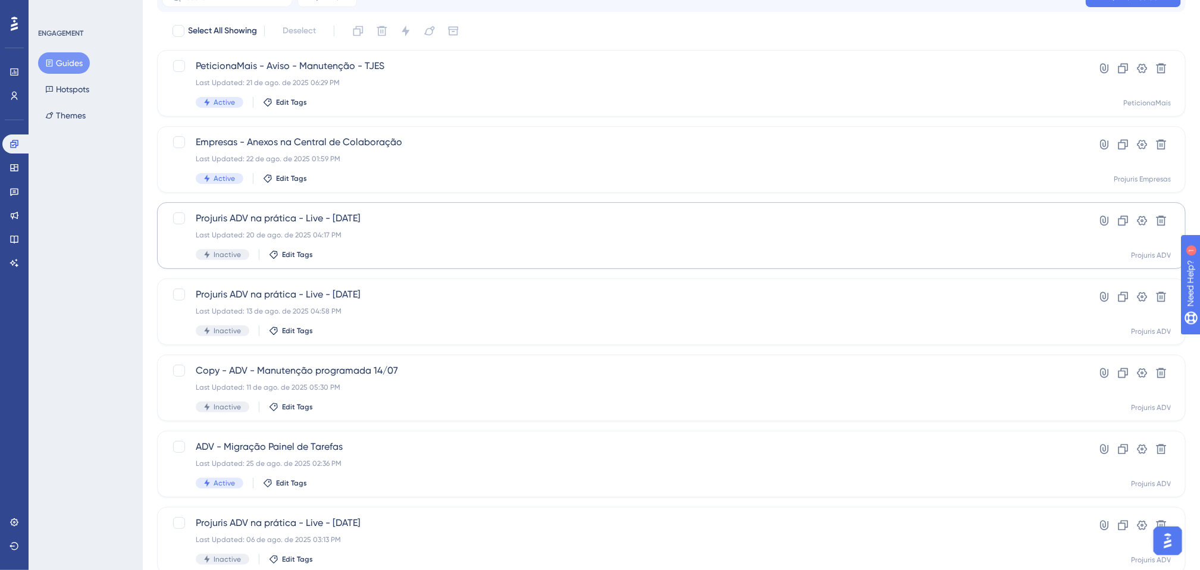
scroll to position [89, 0]
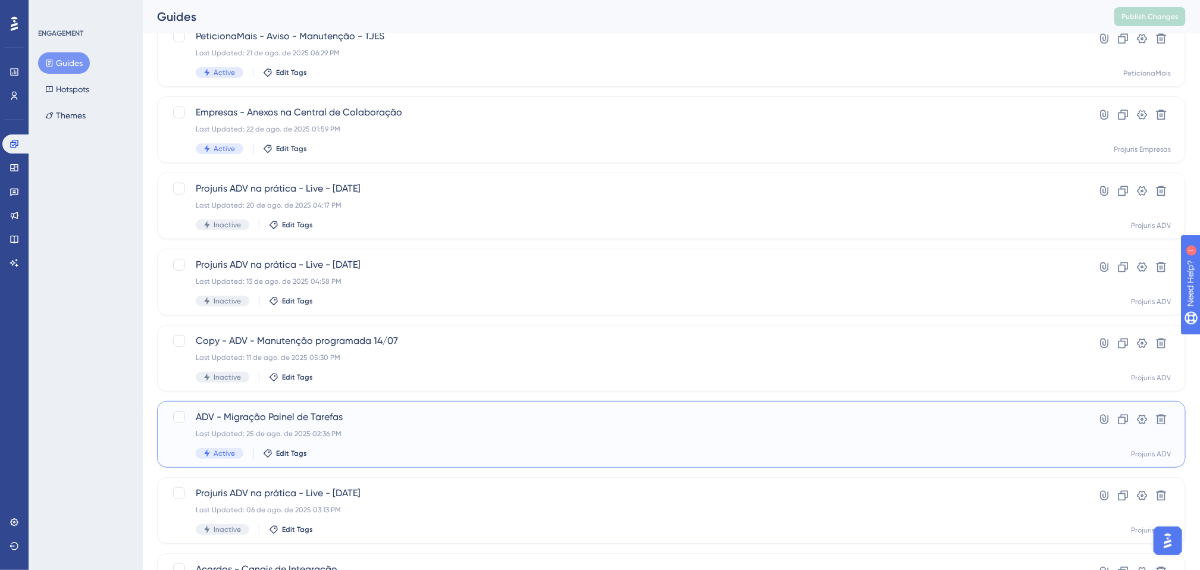
click at [433, 443] on div "ADV - Migração Painel de Tarefas Last Updated: 25 de ago. de 2025 02:36 PM Acti…" at bounding box center [624, 434] width 856 height 49
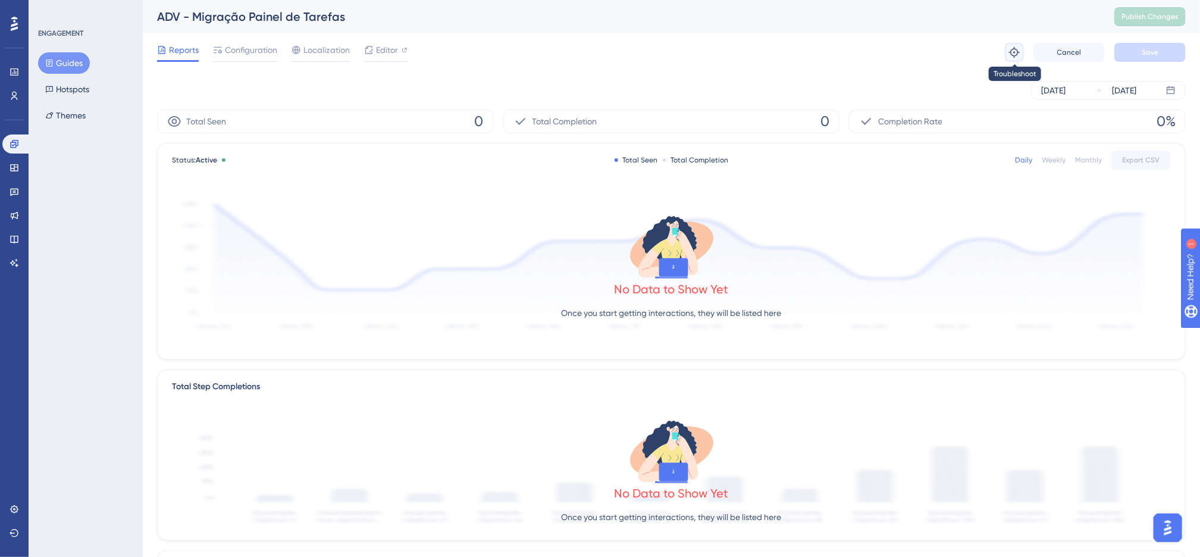
click at [1013, 51] on icon at bounding box center [1015, 52] width 12 height 12
click at [254, 52] on span "Configuration" at bounding box center [251, 50] width 52 height 14
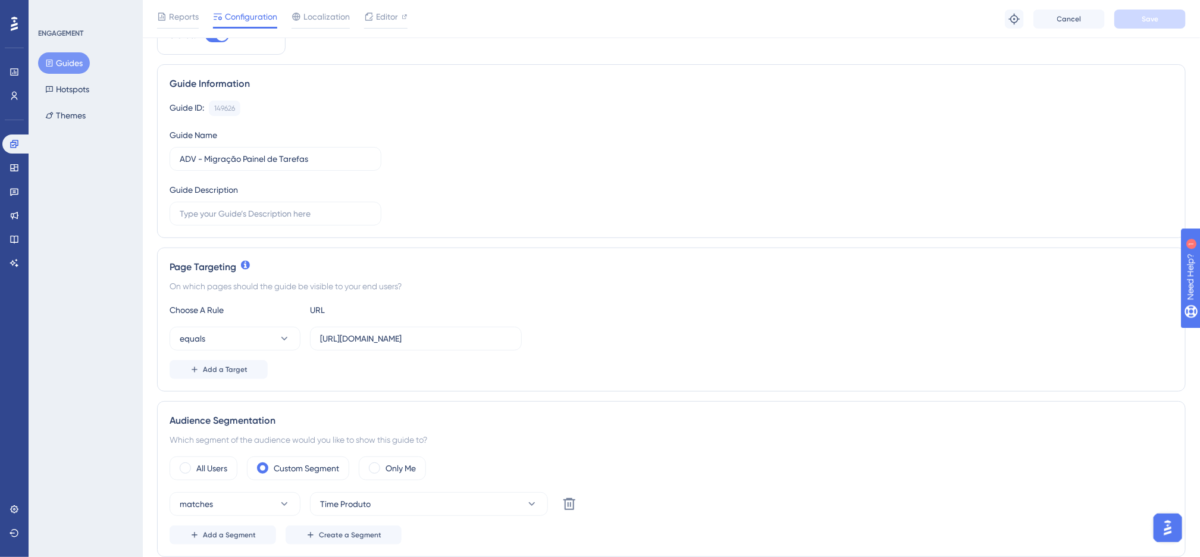
scroll to position [89, 0]
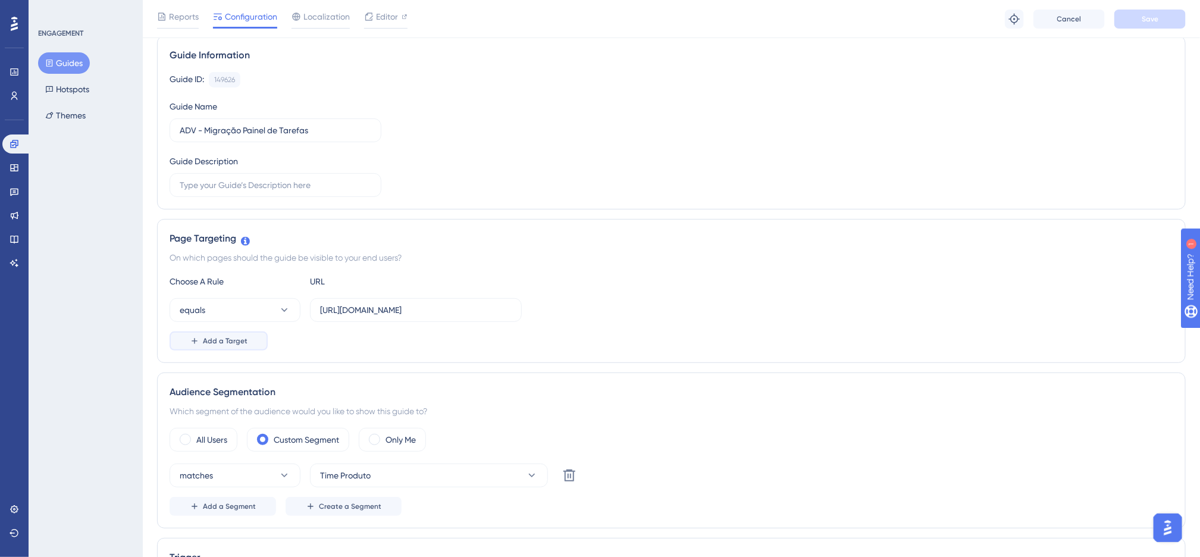
click at [213, 336] on button "Add a Target" at bounding box center [219, 340] width 98 height 19
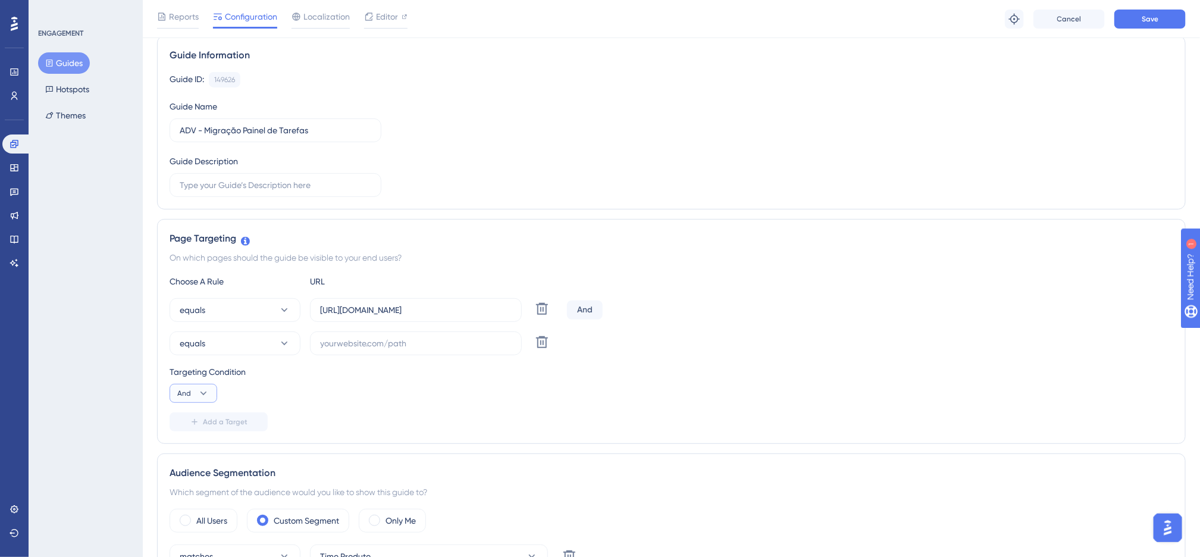
click at [190, 390] on span "And" at bounding box center [184, 394] width 14 height 10
click at [209, 452] on div "And And Or Or" at bounding box center [194, 439] width 48 height 63
click at [196, 445] on div "Or Or" at bounding box center [193, 451] width 23 height 24
click at [422, 343] on input "text" at bounding box center [416, 343] width 192 height 13
paste input "https://app.projurisadv.com.br/home/tarefa#escritorio"
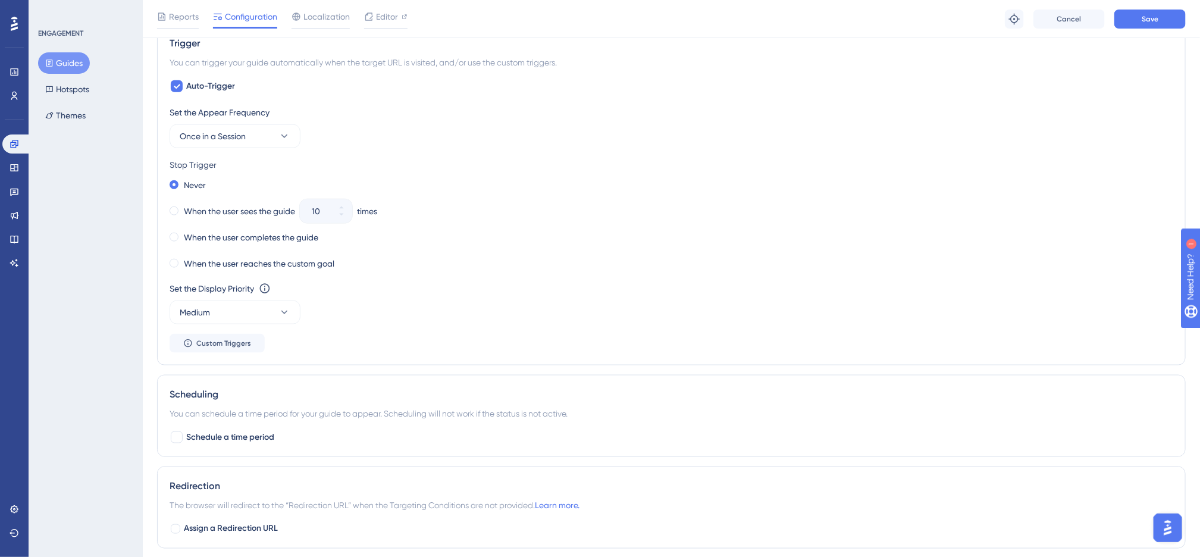
scroll to position [714, 0]
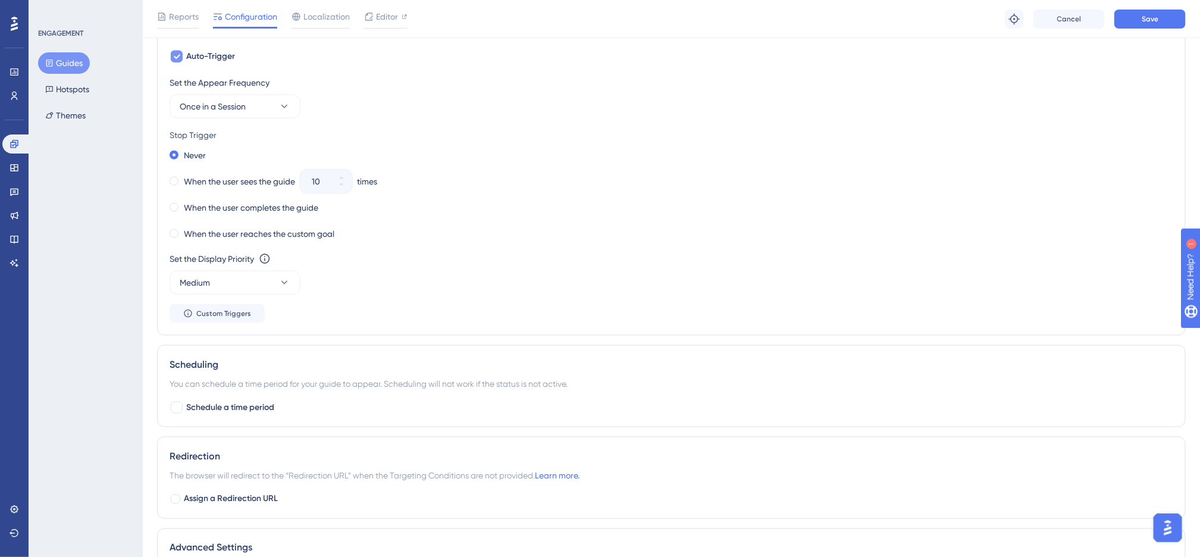
type input "https://app.projurisadv.com.br/home/tarefa#escritorio"
click at [179, 58] on icon at bounding box center [176, 57] width 7 height 10
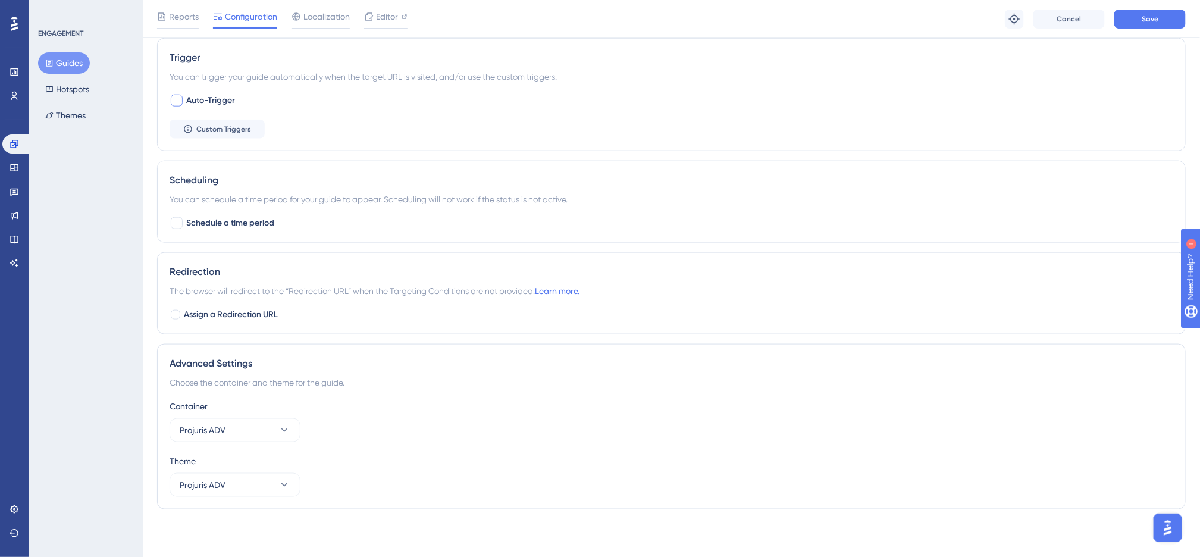
scroll to position [675, 0]
click at [211, 98] on span "Auto-Trigger" at bounding box center [210, 100] width 49 height 14
checkbox input "true"
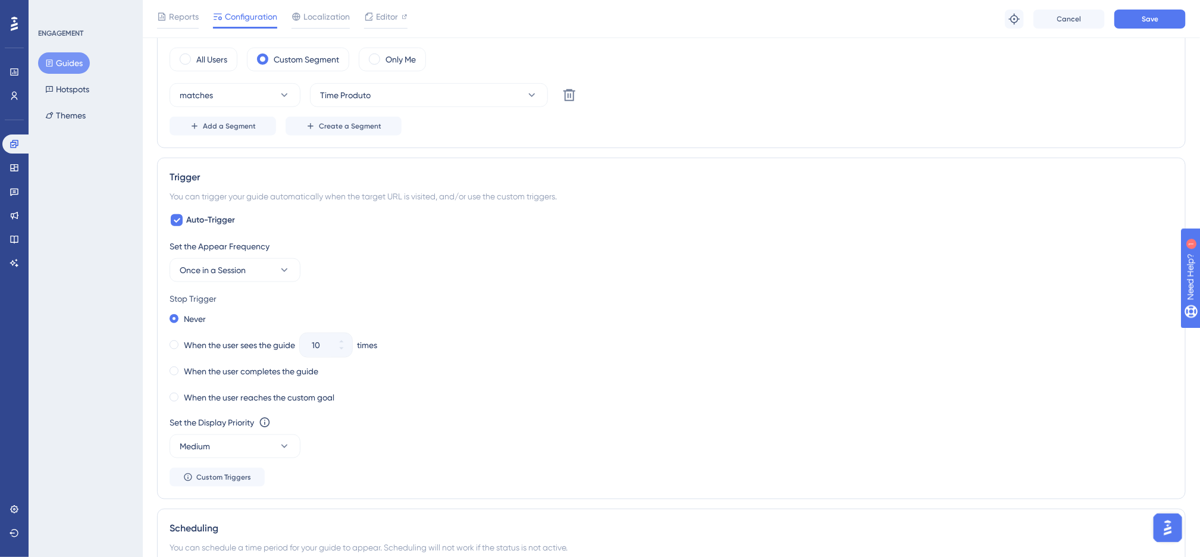
scroll to position [536, 0]
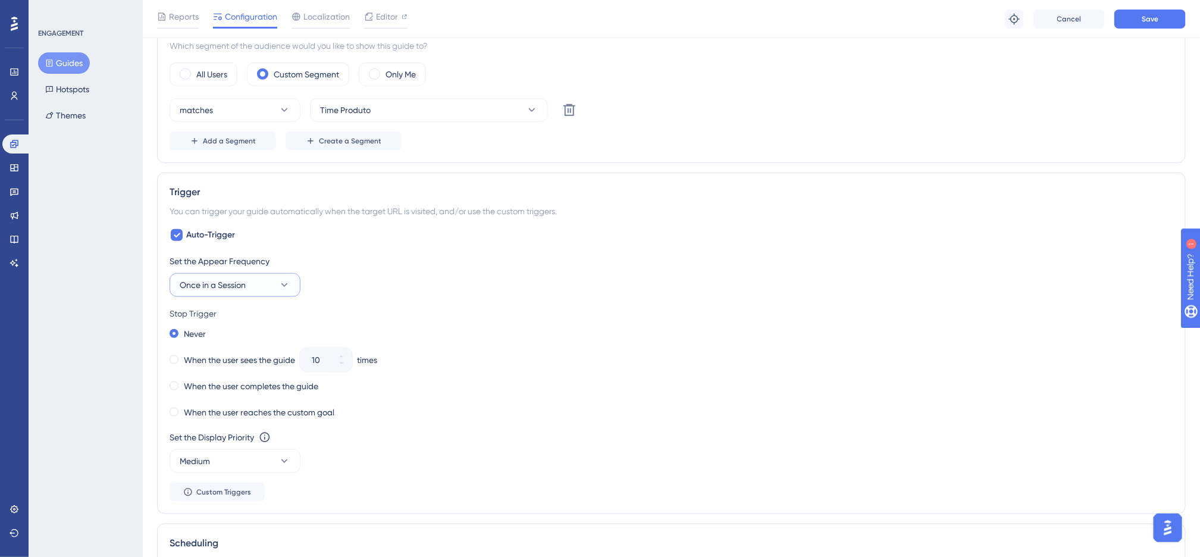
click at [259, 280] on button "Once in a Session" at bounding box center [235, 285] width 131 height 24
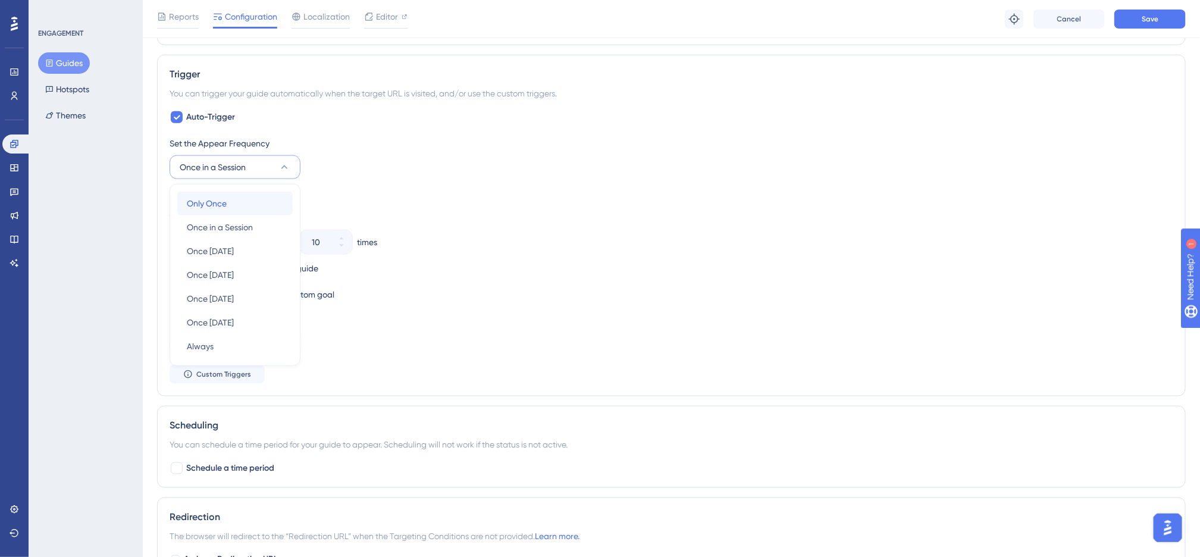
click at [245, 206] on div "Only Once Only Once" at bounding box center [235, 204] width 96 height 24
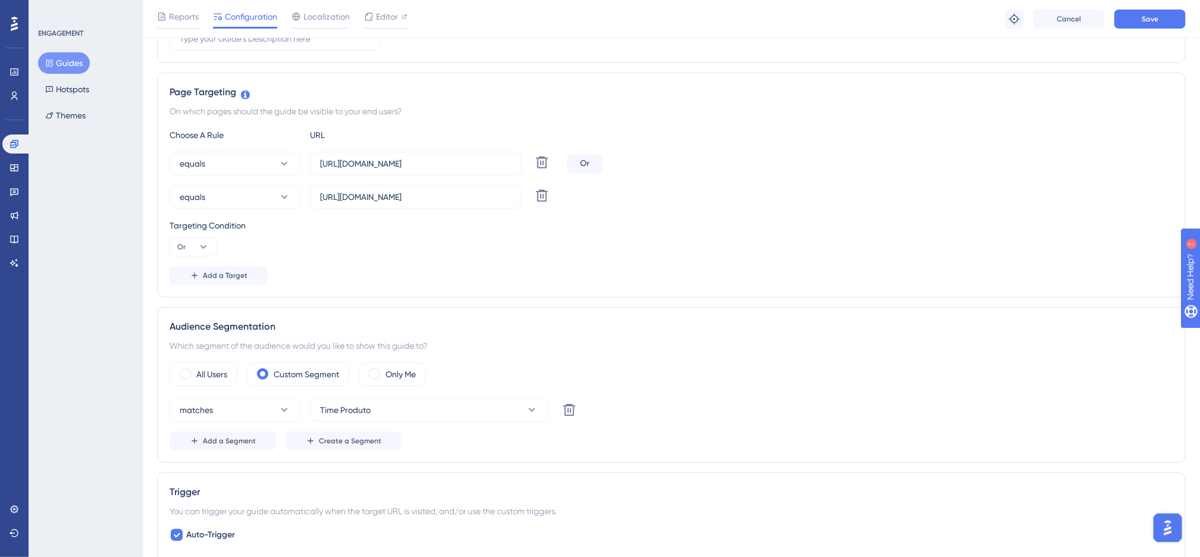
scroll to position [0, 0]
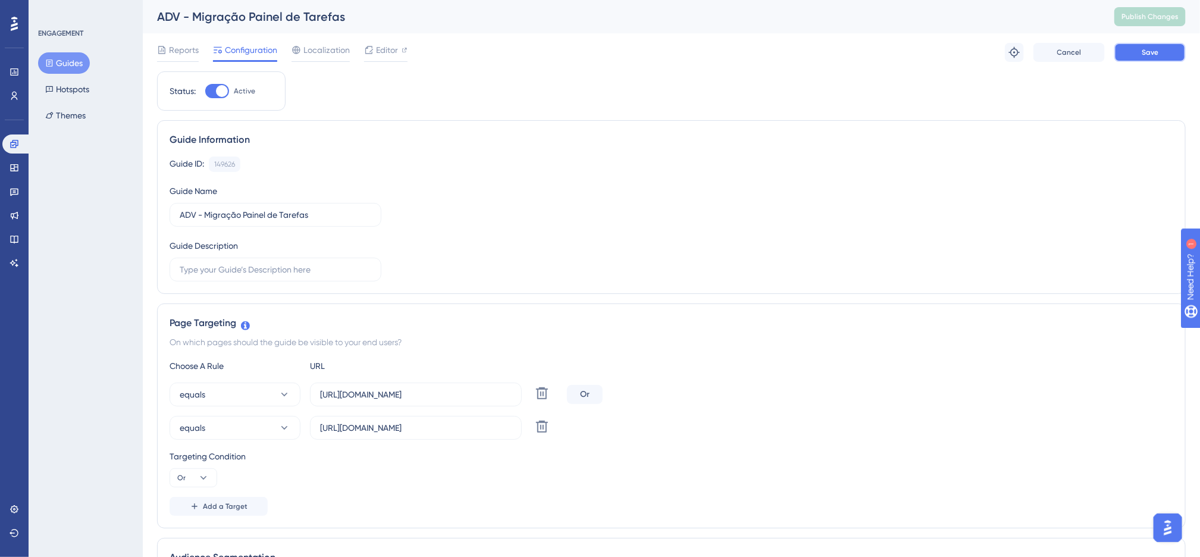
click at [1166, 49] on button "Save" at bounding box center [1150, 52] width 71 height 19
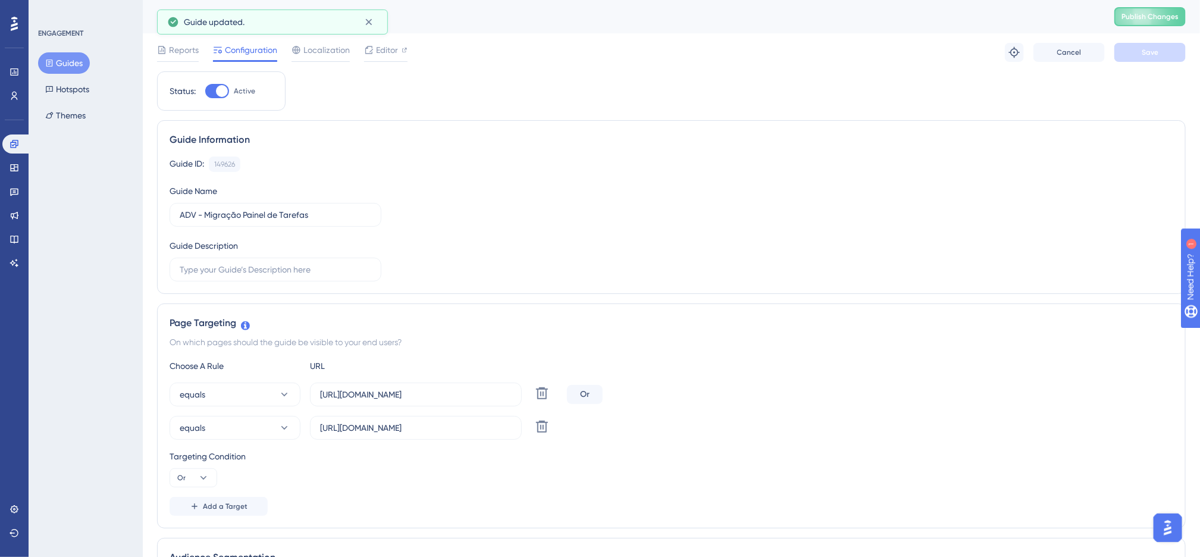
click at [1166, 18] on span "Publish Changes" at bounding box center [1150, 17] width 57 height 10
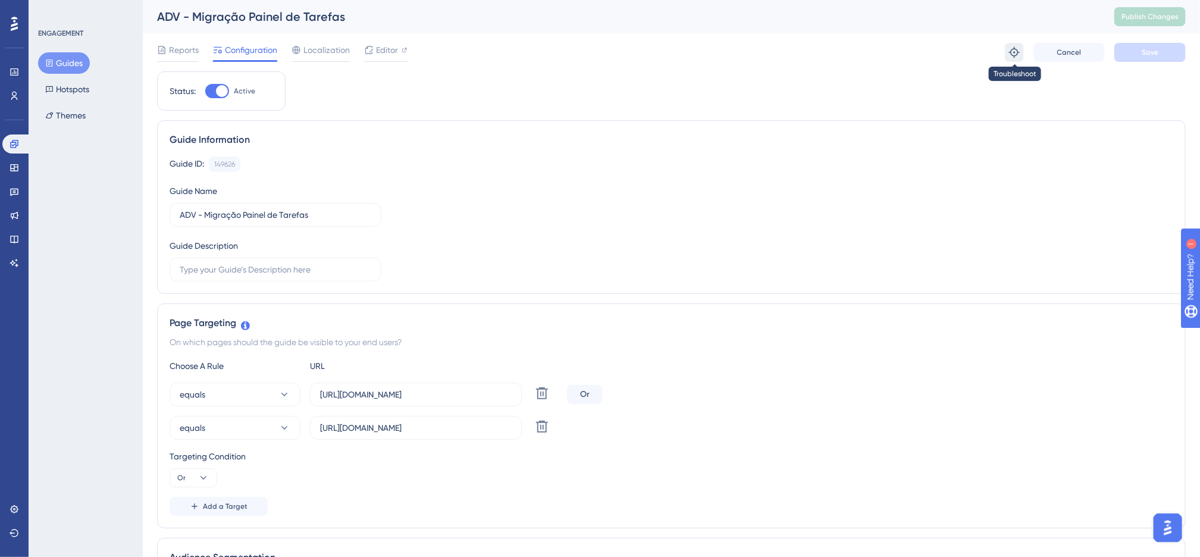
click at [1006, 54] on button at bounding box center [1014, 52] width 19 height 19
